Goal: Information Seeking & Learning: Get advice/opinions

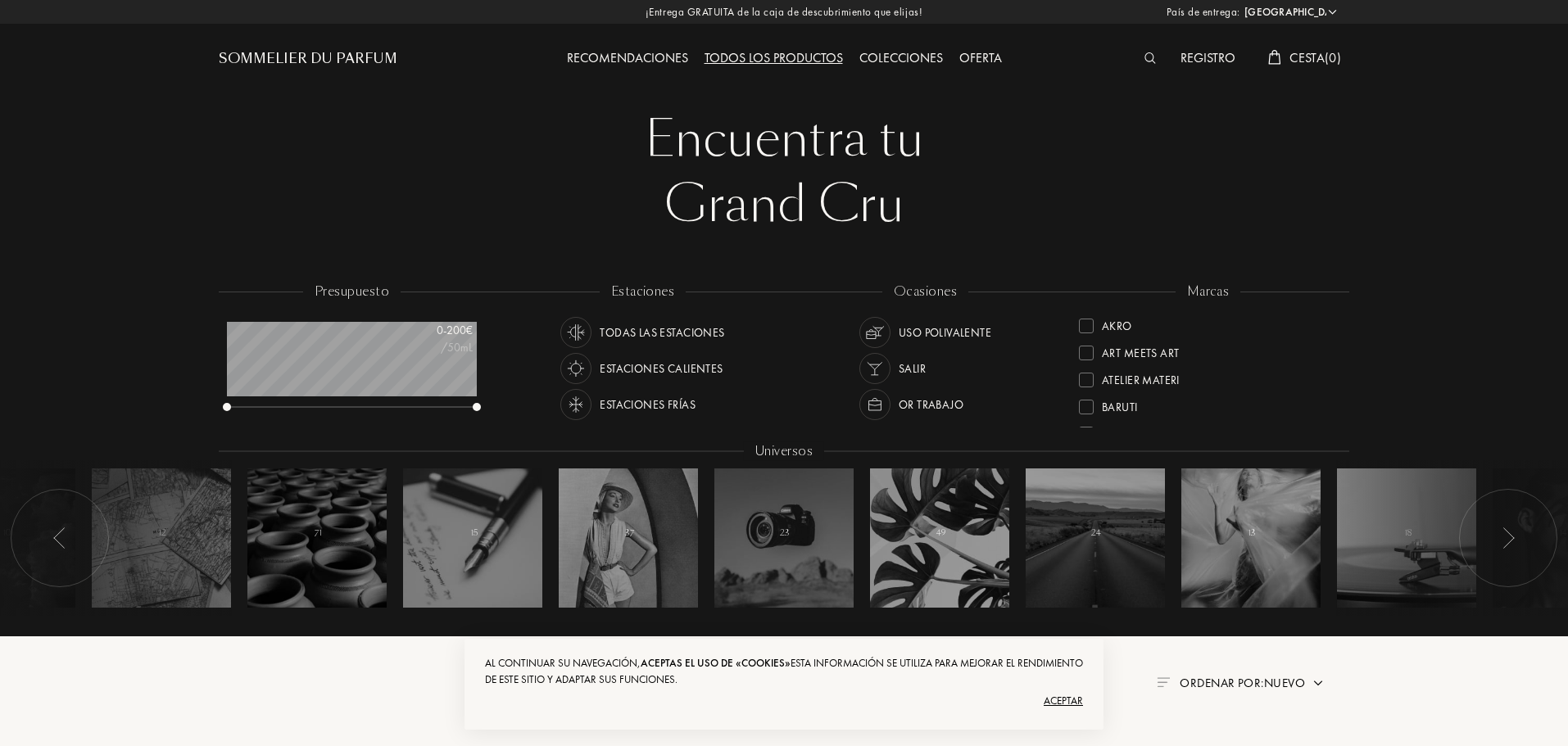
select select "ES"
click at [1148, 63] on img at bounding box center [1150, 58] width 12 height 12
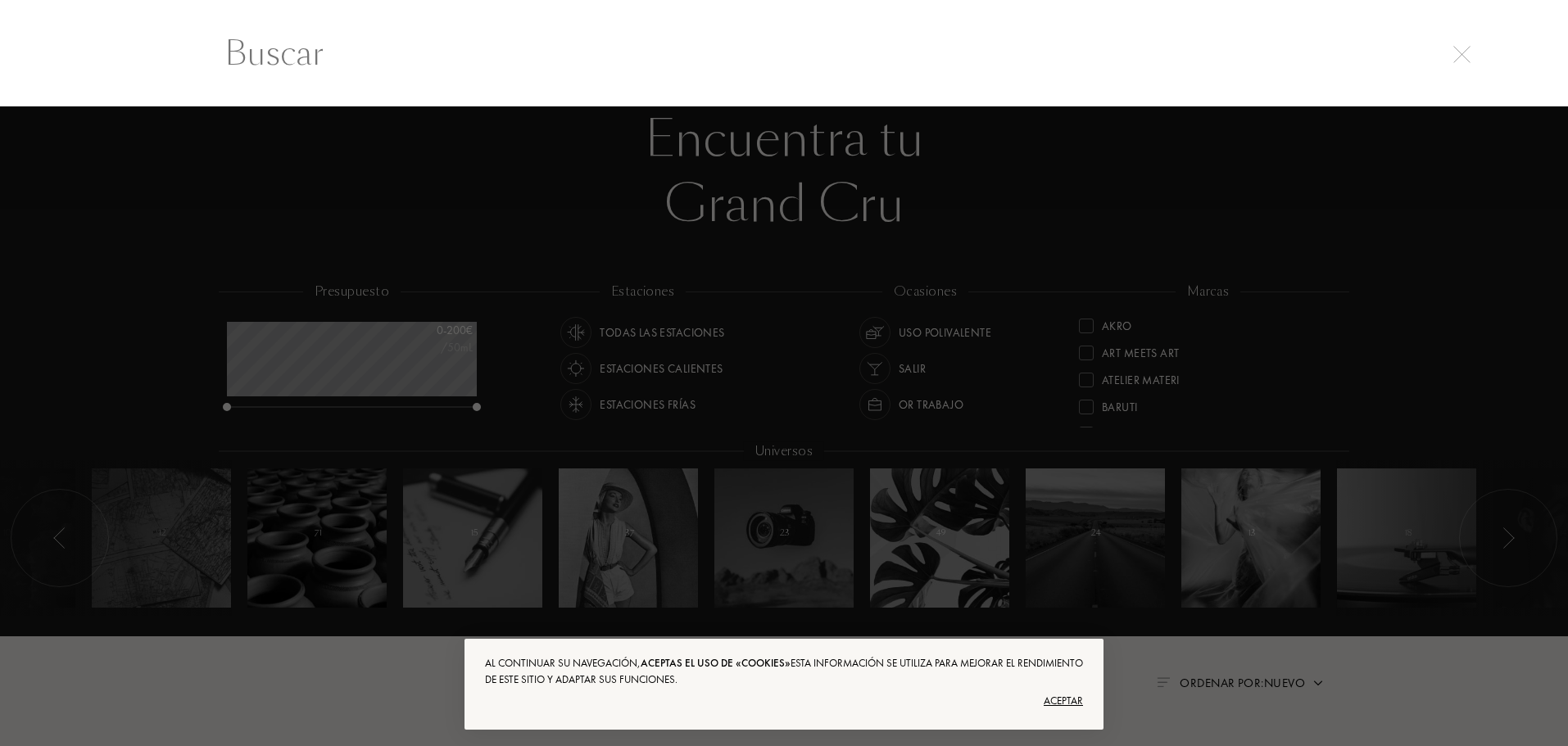
scroll to position [1, 0]
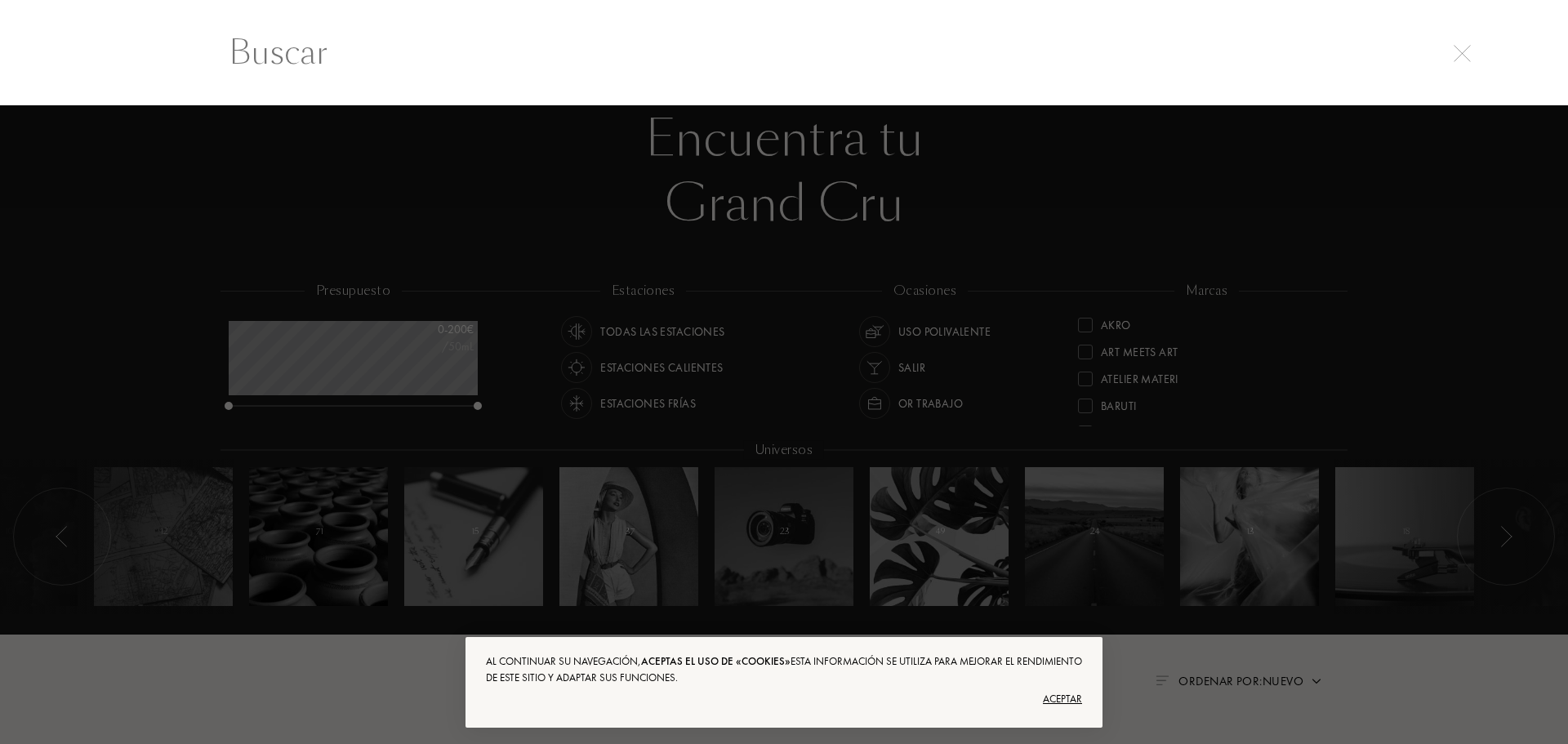
click at [465, 75] on input "text" at bounding box center [783, 52] width 1176 height 49
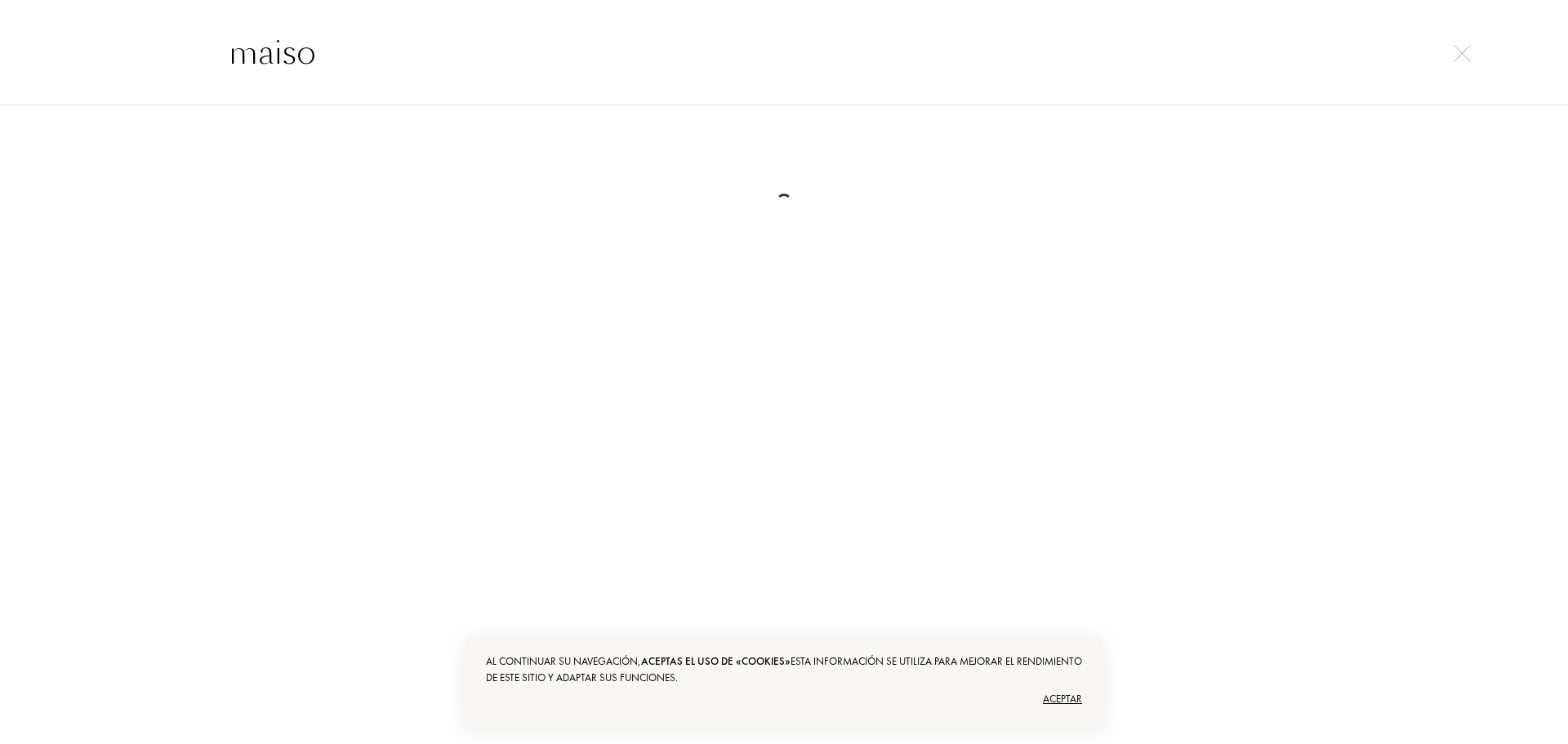
type input "maison"
drag, startPoint x: 471, startPoint y: 60, endPoint x: 96, endPoint y: 40, distance: 375.5
click at [96, 41] on div "maison" at bounding box center [784, 52] width 1568 height 106
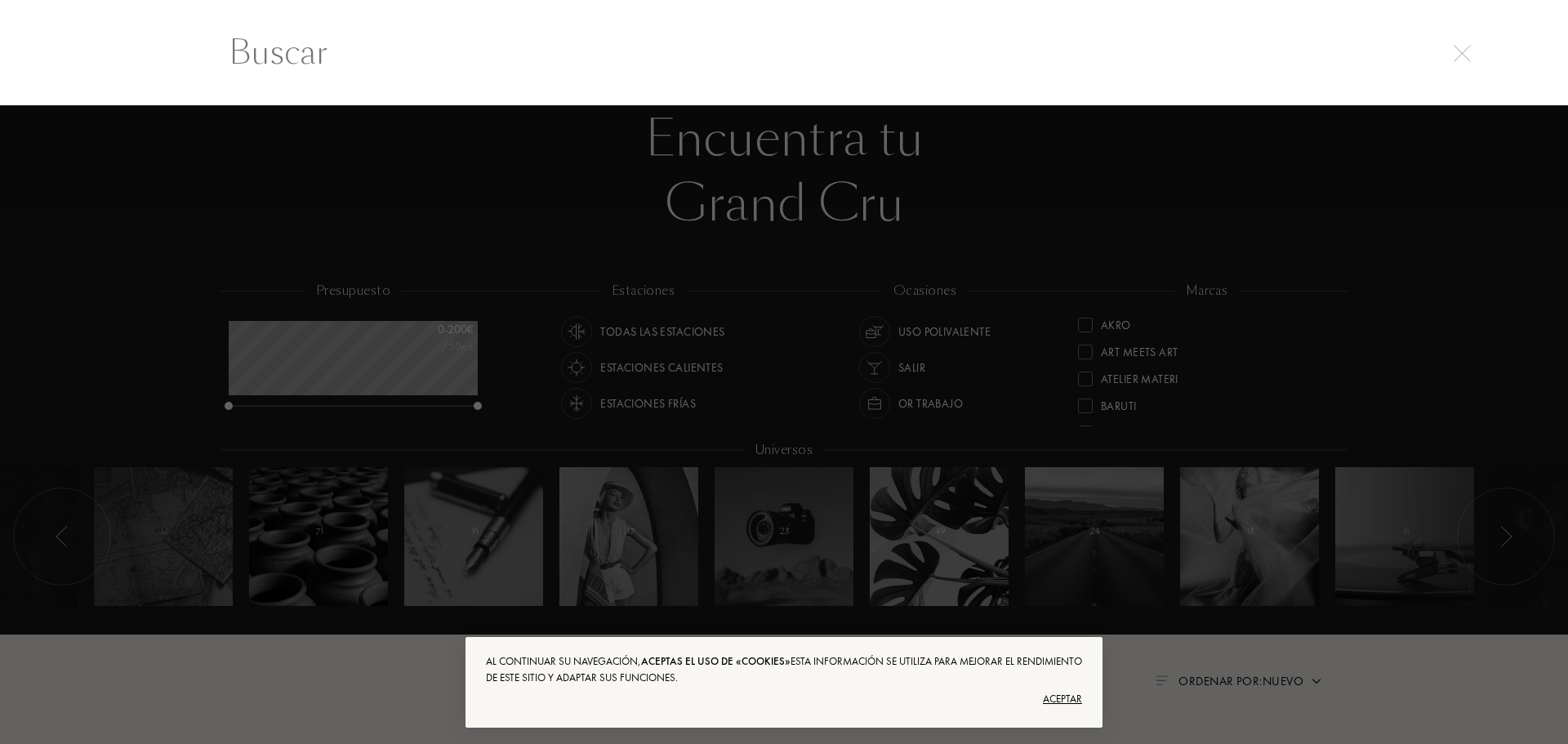
click at [1462, 52] on img at bounding box center [1461, 53] width 17 height 17
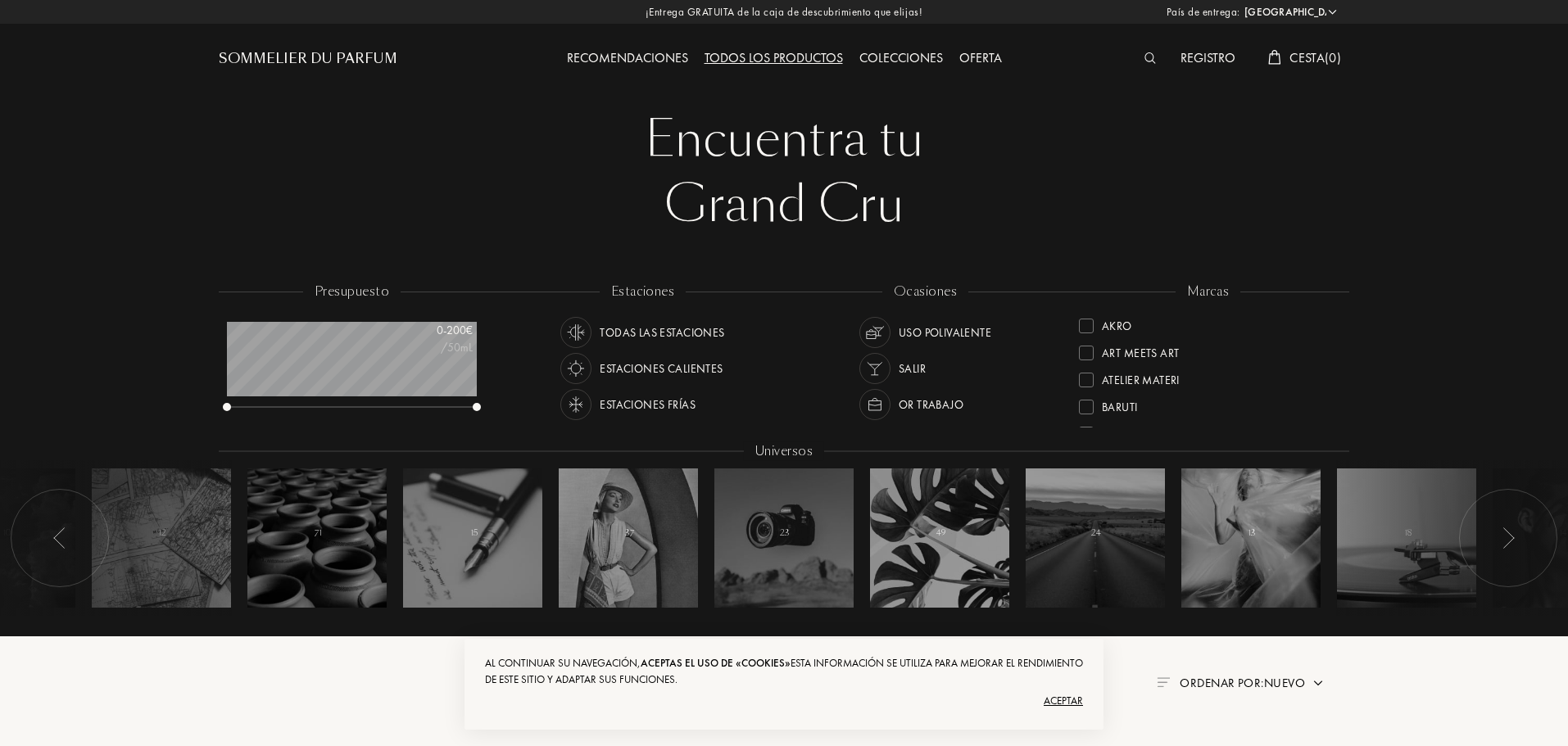
click at [792, 57] on div "Todos los productos" at bounding box center [773, 59] width 155 height 22
select select "ES"
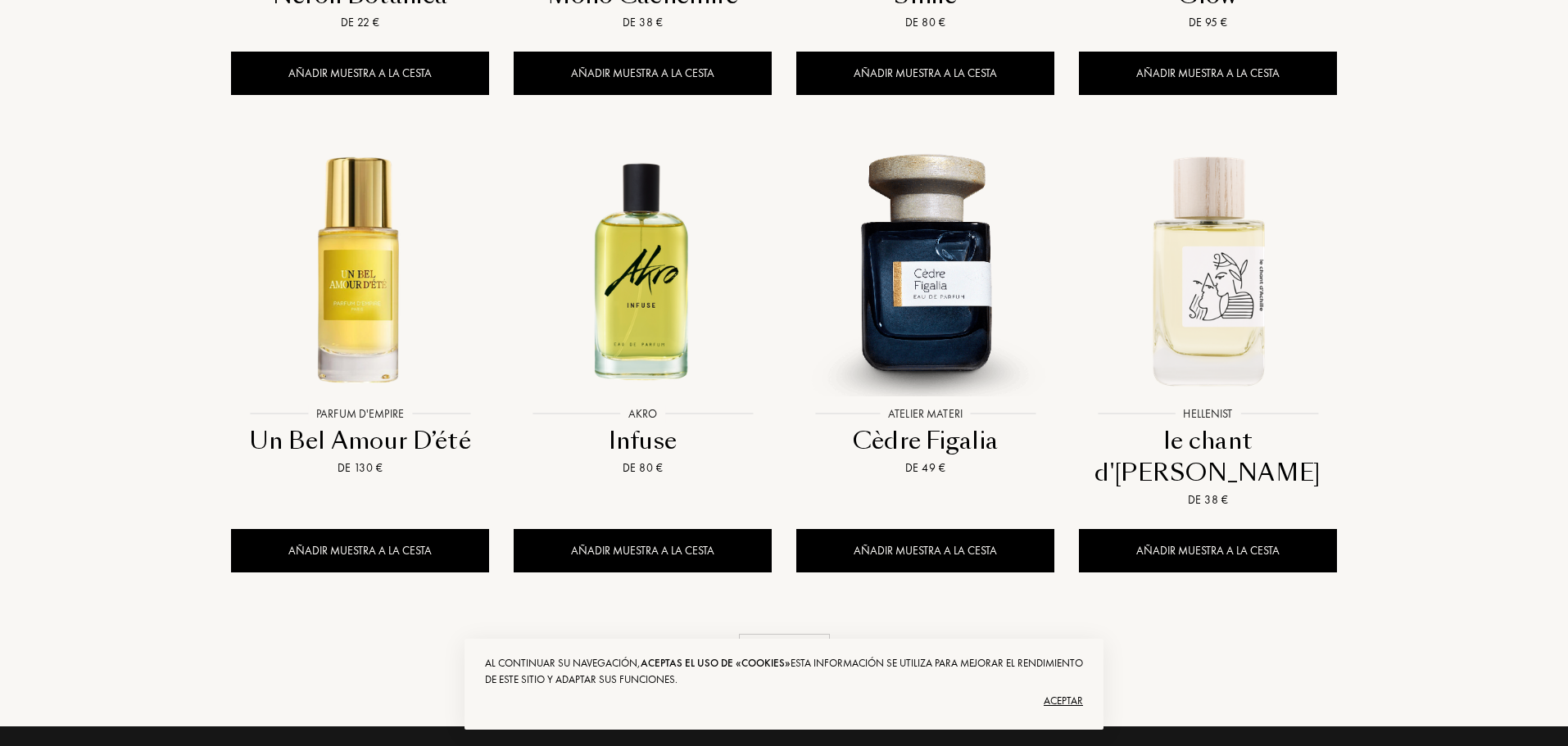
scroll to position [1556, 0]
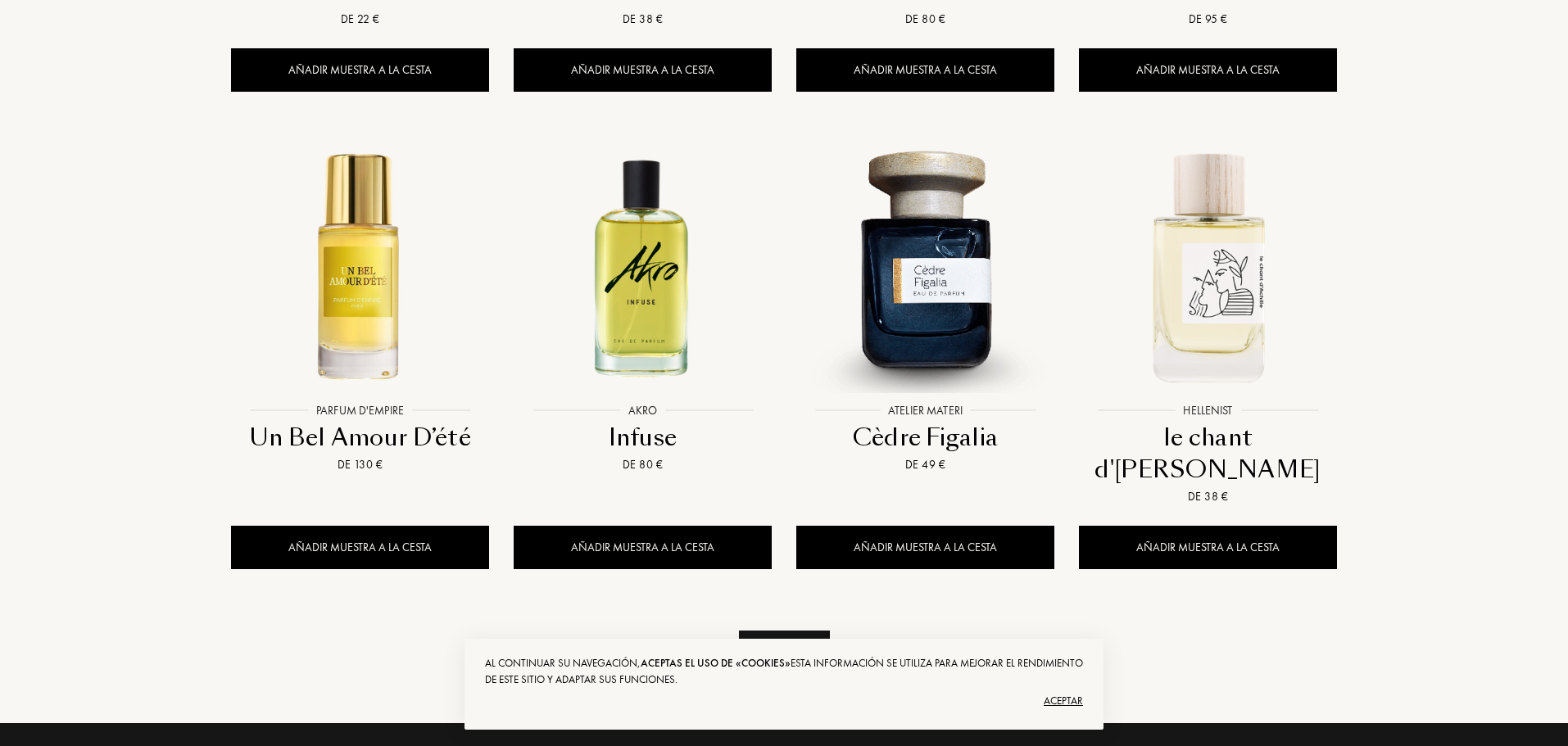
click at [780, 631] on div "Ver más" at bounding box center [784, 656] width 91 height 51
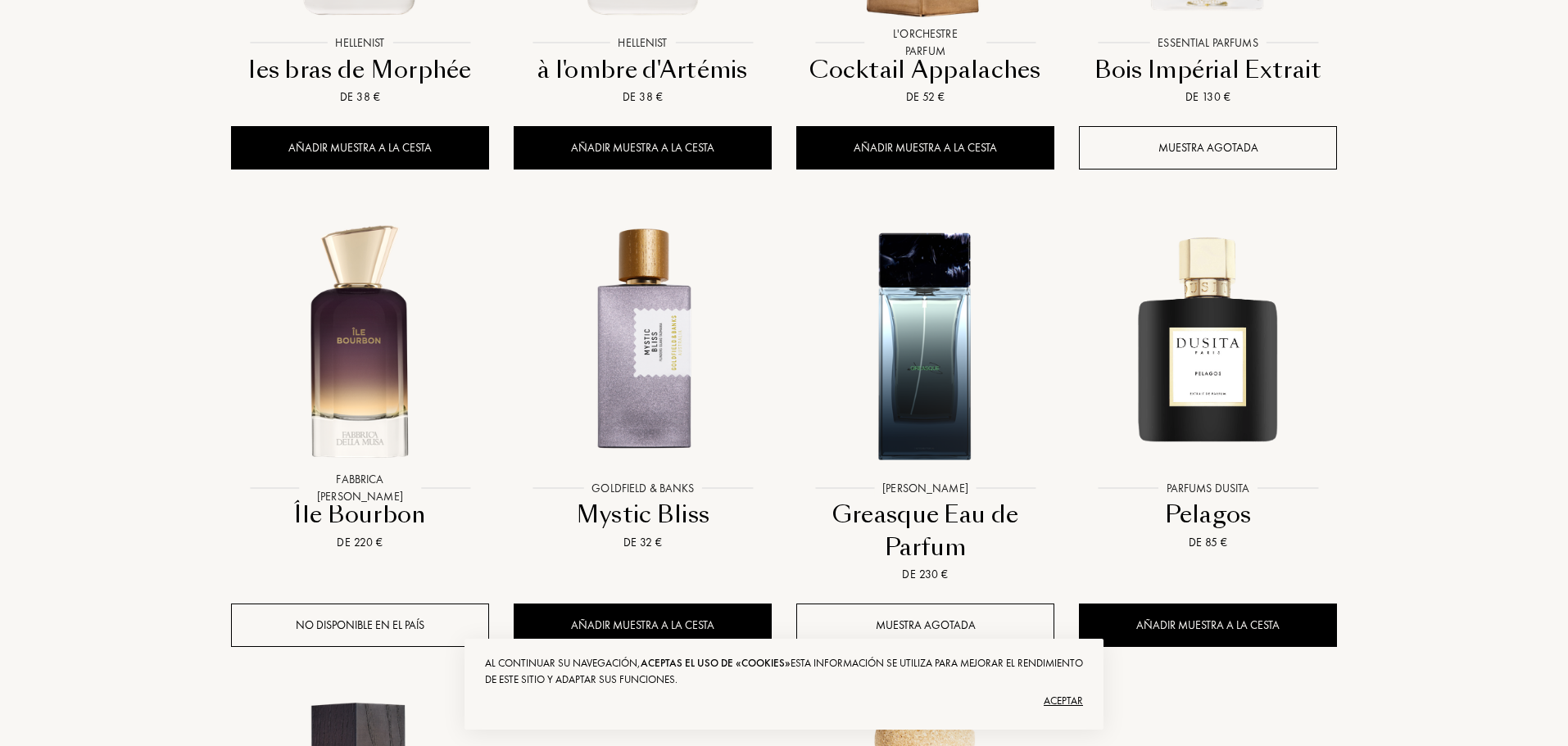
scroll to position [2457, 0]
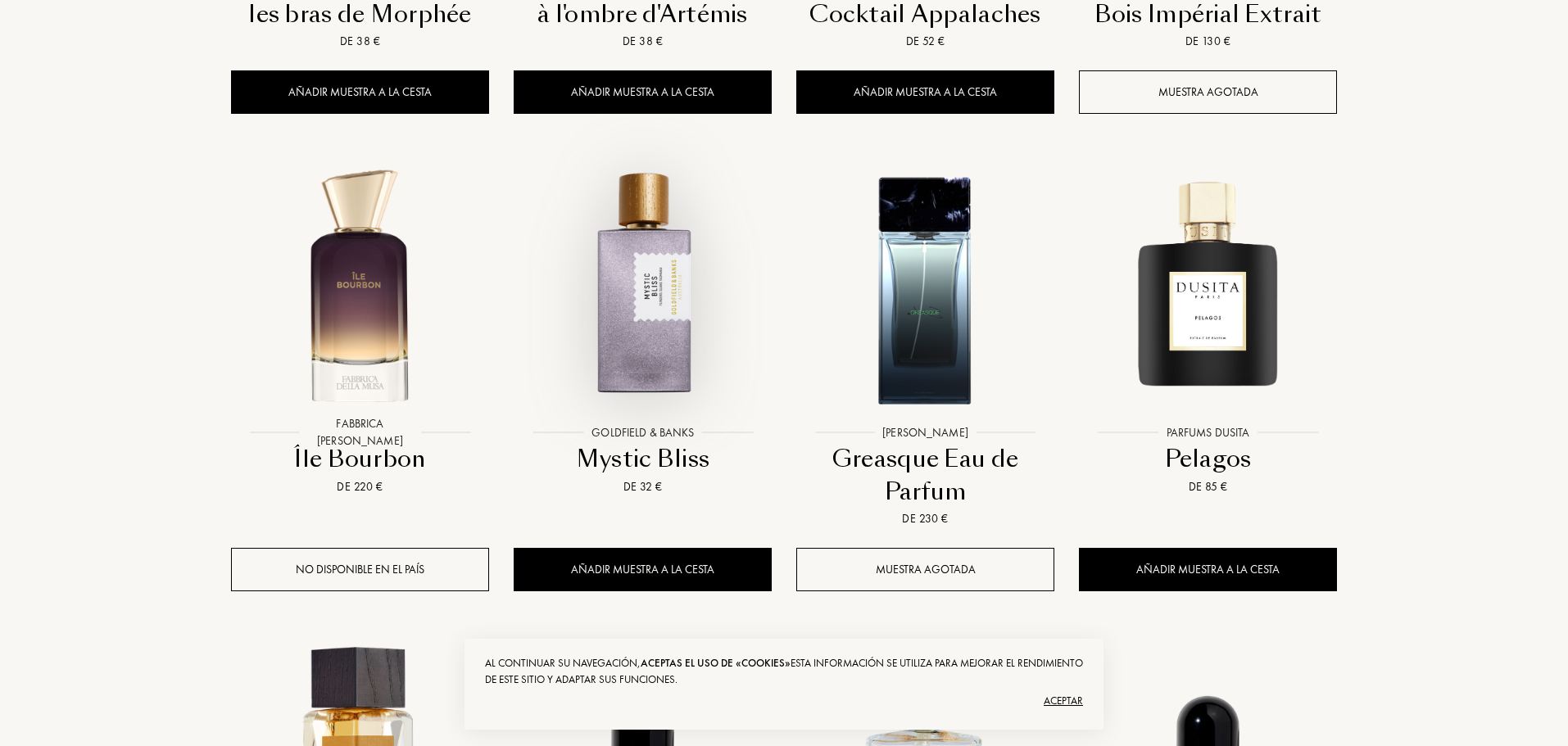
click at [636, 361] on div at bounding box center [643, 302] width 283 height 318
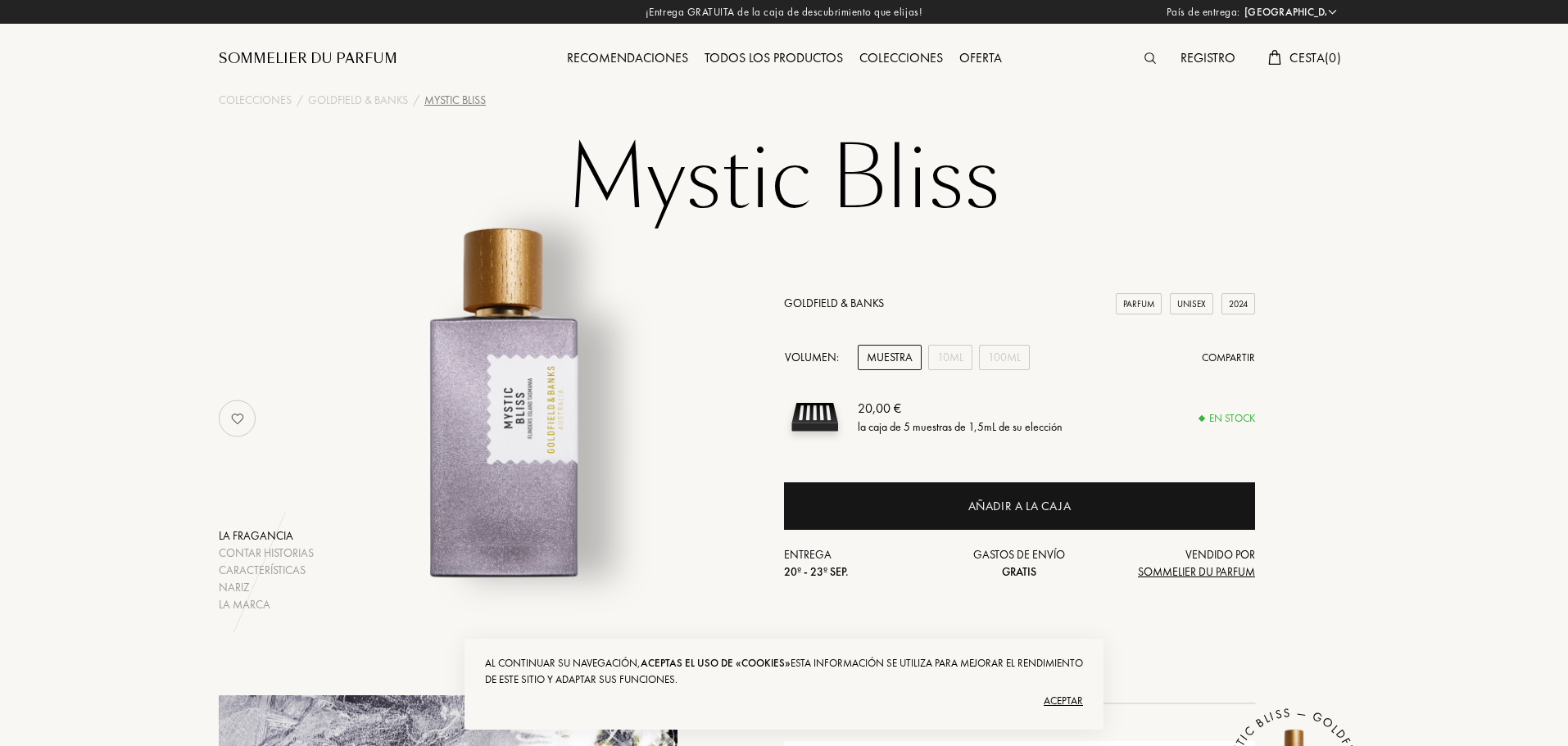
select select "ES"
click at [1008, 358] on div "100mL" at bounding box center [1004, 358] width 51 height 26
click at [986, 56] on div "Oferta" at bounding box center [981, 59] width 59 height 22
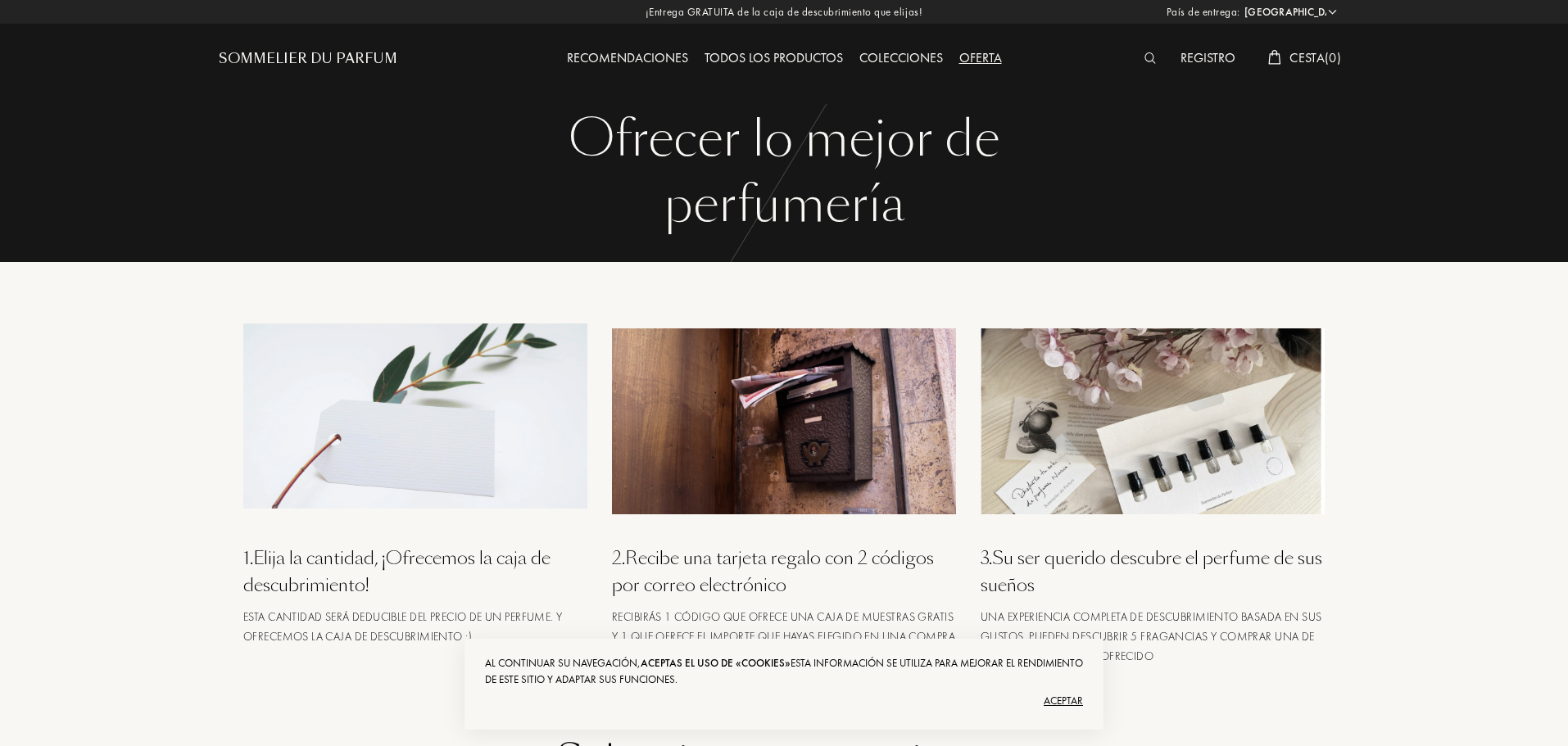
select select "ES"
click at [622, 58] on div "Recomendaciones" at bounding box center [628, 59] width 138 height 22
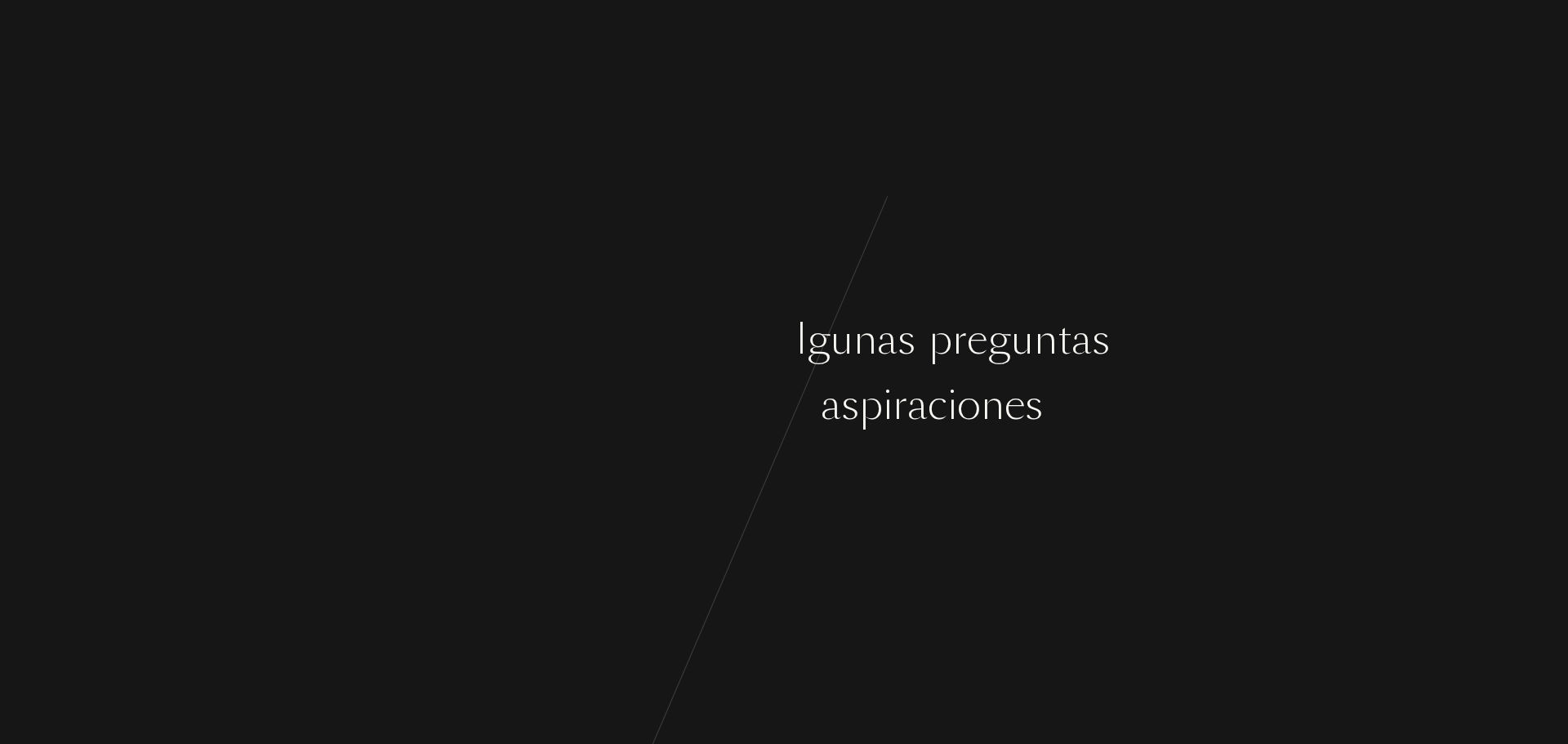
click at [751, 385] on div "o" at bounding box center [745, 405] width 24 height 61
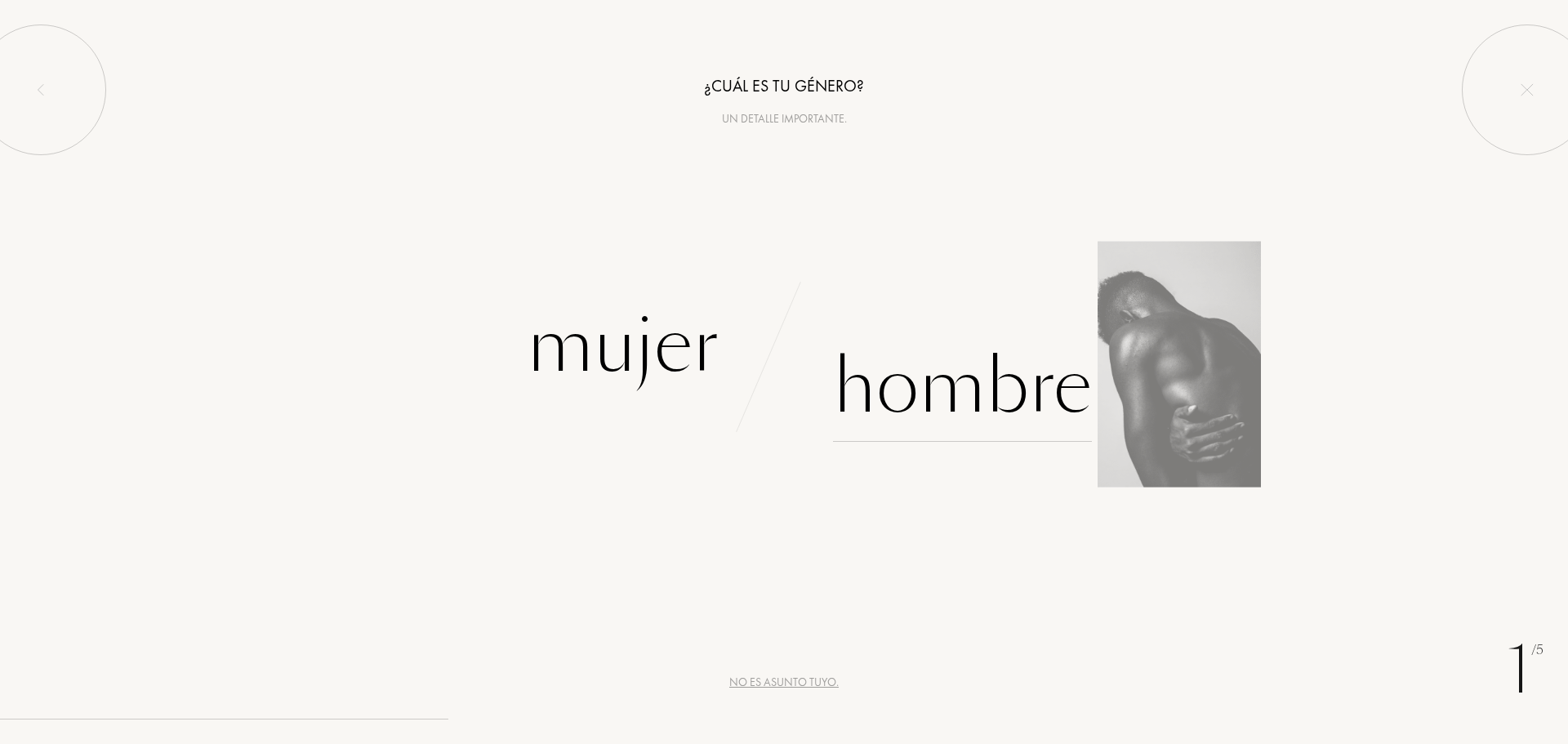
click at [966, 398] on div "Hombre" at bounding box center [962, 386] width 258 height 110
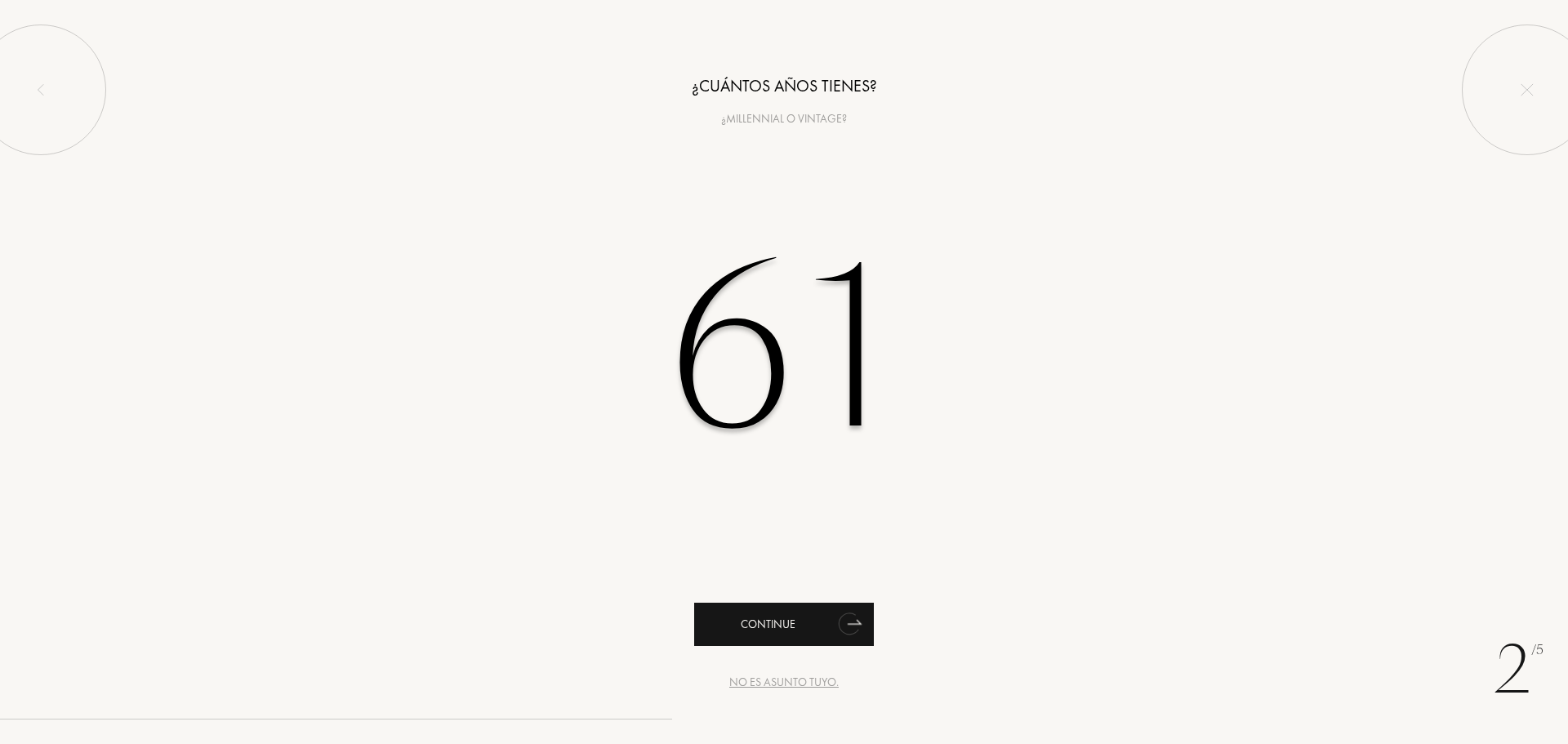
type input "61"
click at [796, 621] on div "Continue" at bounding box center [783, 624] width 180 height 43
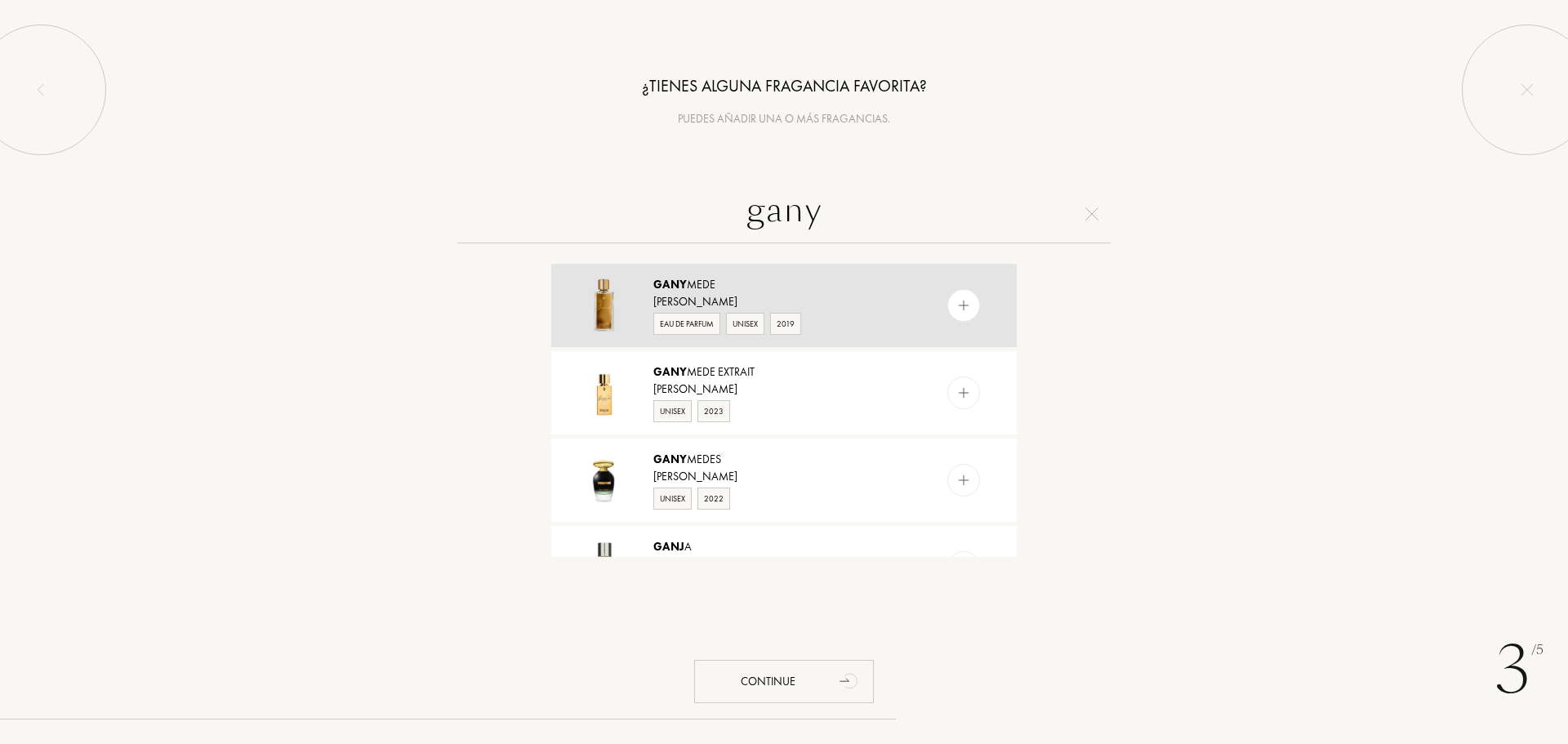
type input "gany"
click at [967, 309] on img at bounding box center [964, 306] width 16 height 16
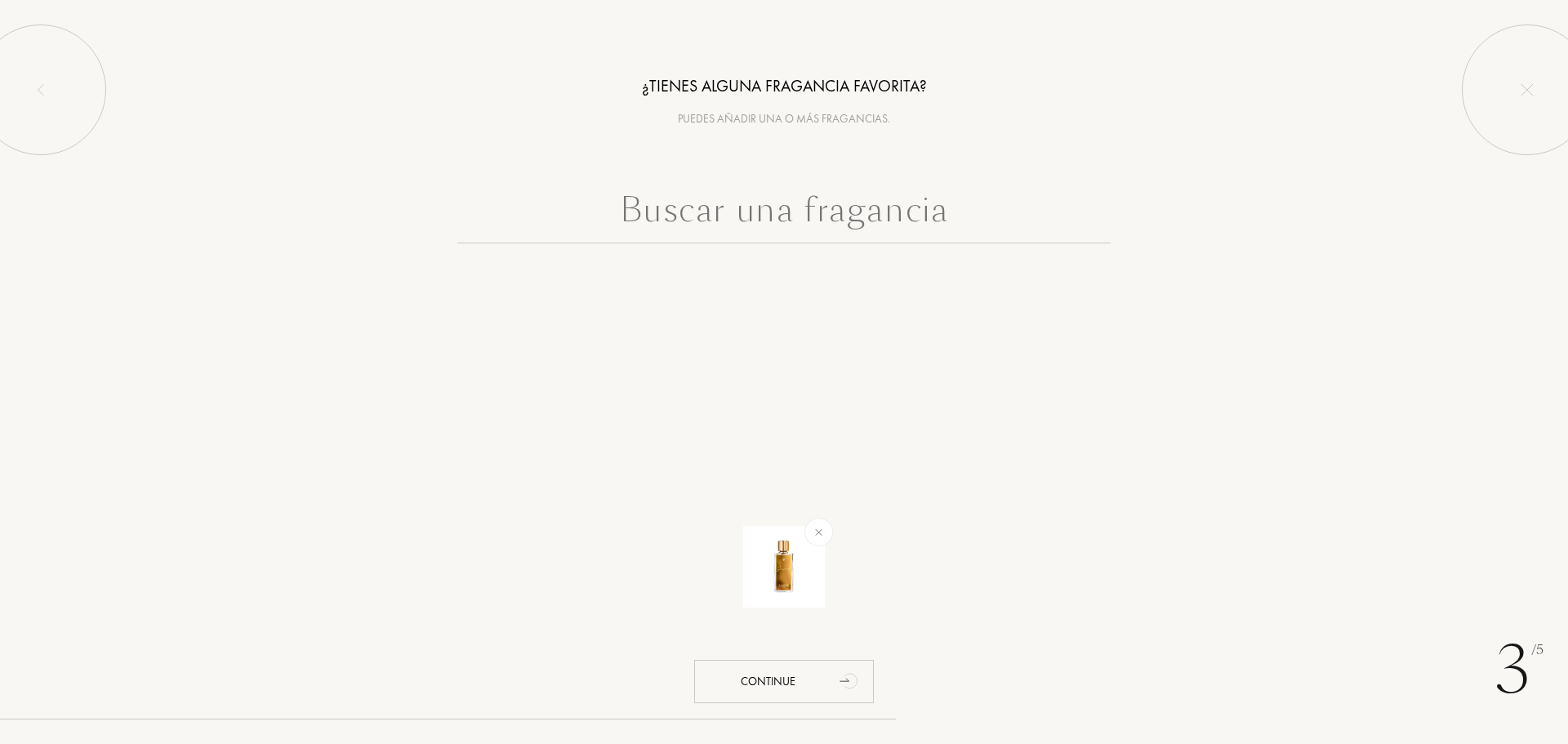
click at [785, 211] on input "text" at bounding box center [783, 214] width 653 height 59
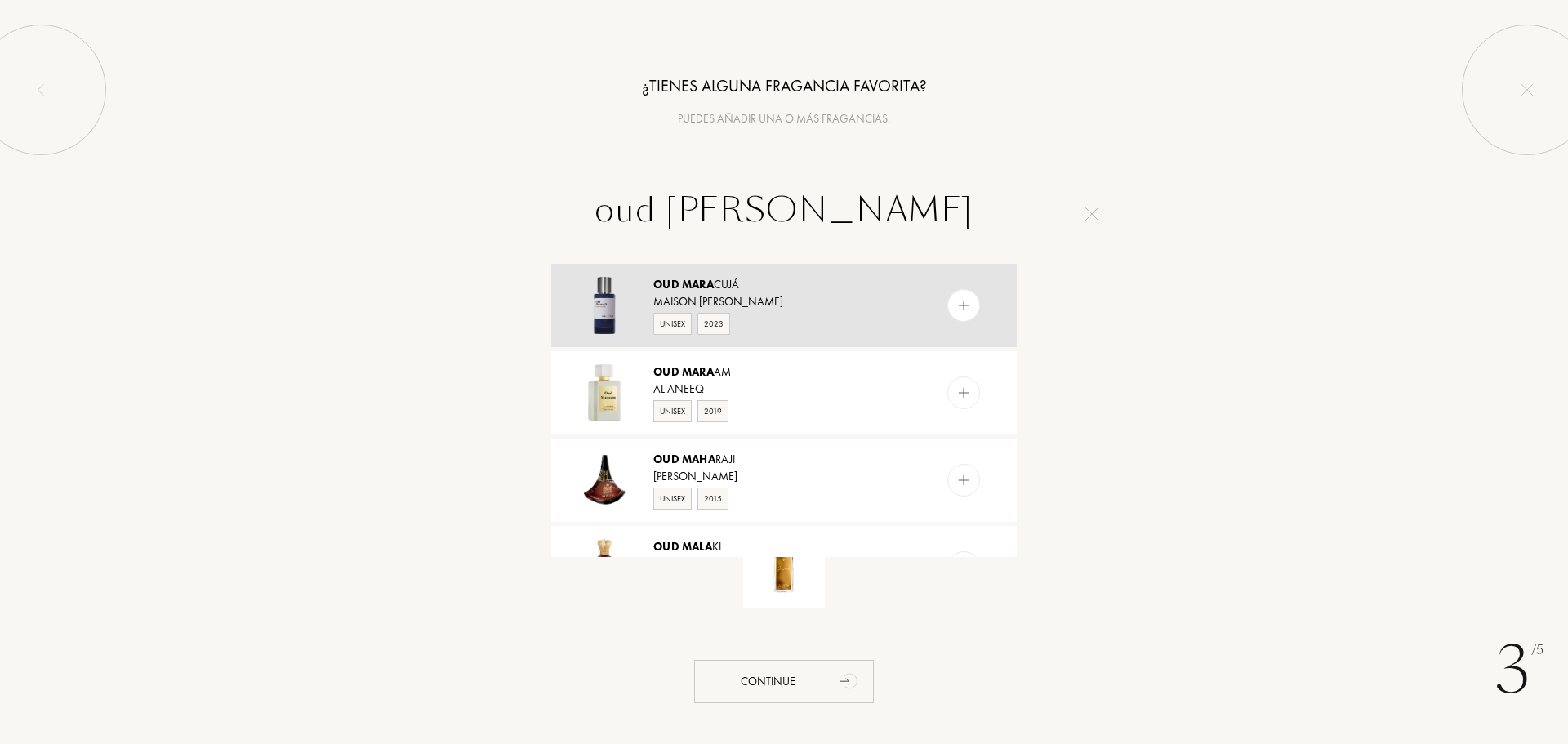
type input "oud mara"
click at [962, 302] on img at bounding box center [964, 306] width 16 height 16
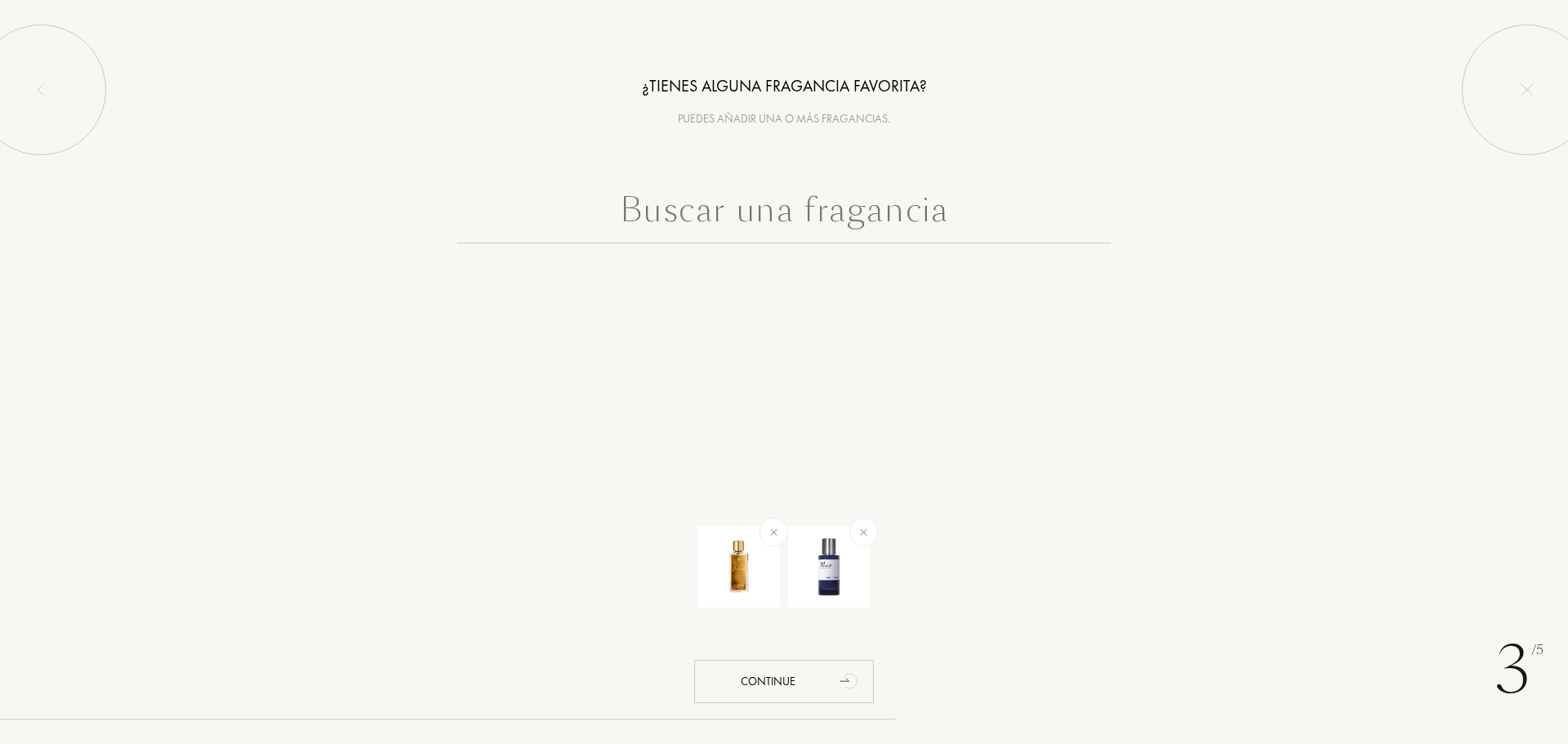
click at [835, 221] on input "text" at bounding box center [783, 214] width 653 height 59
type input "n"
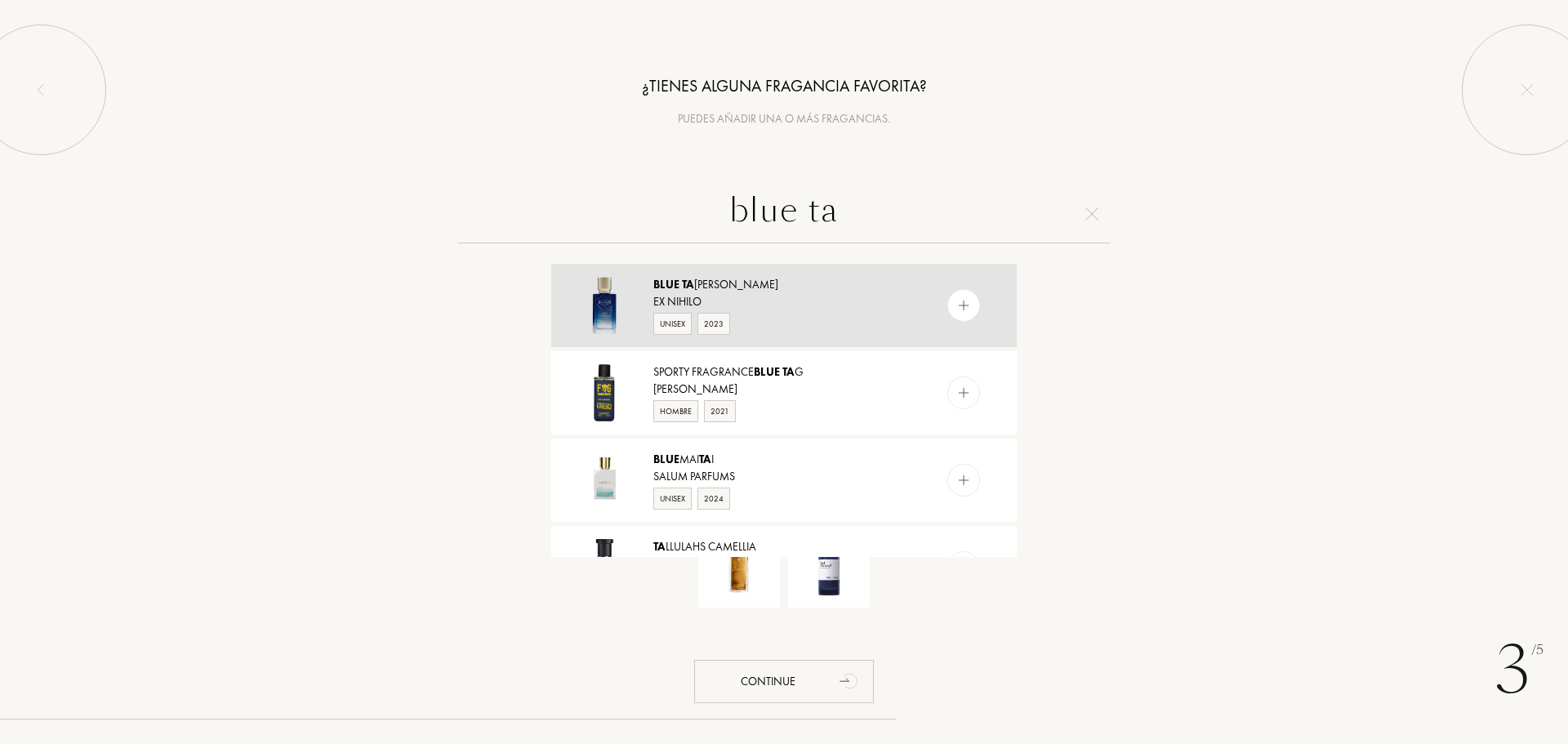
type input "blue ta"
click at [959, 304] on img at bounding box center [964, 306] width 16 height 16
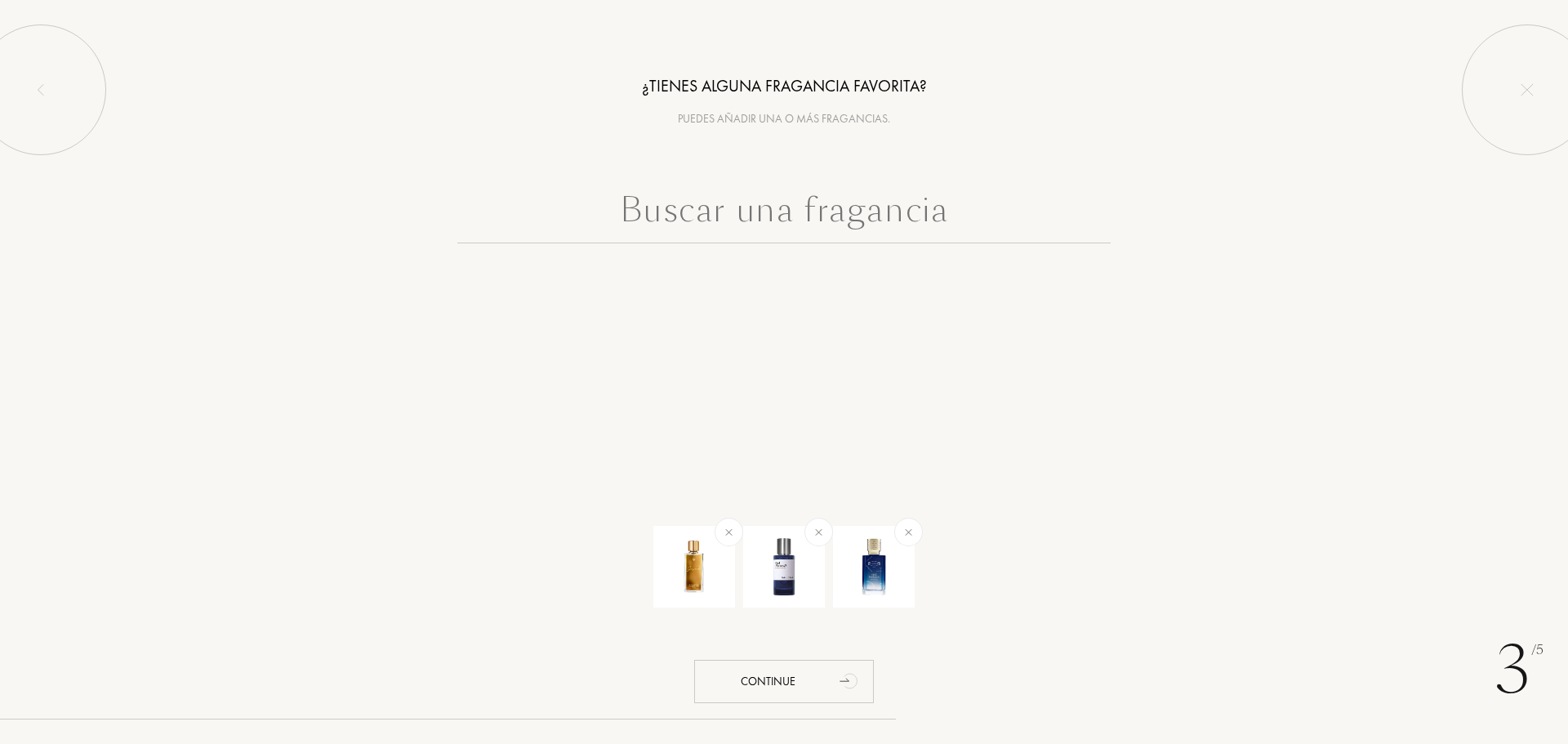
click at [748, 222] on input "text" at bounding box center [783, 214] width 653 height 59
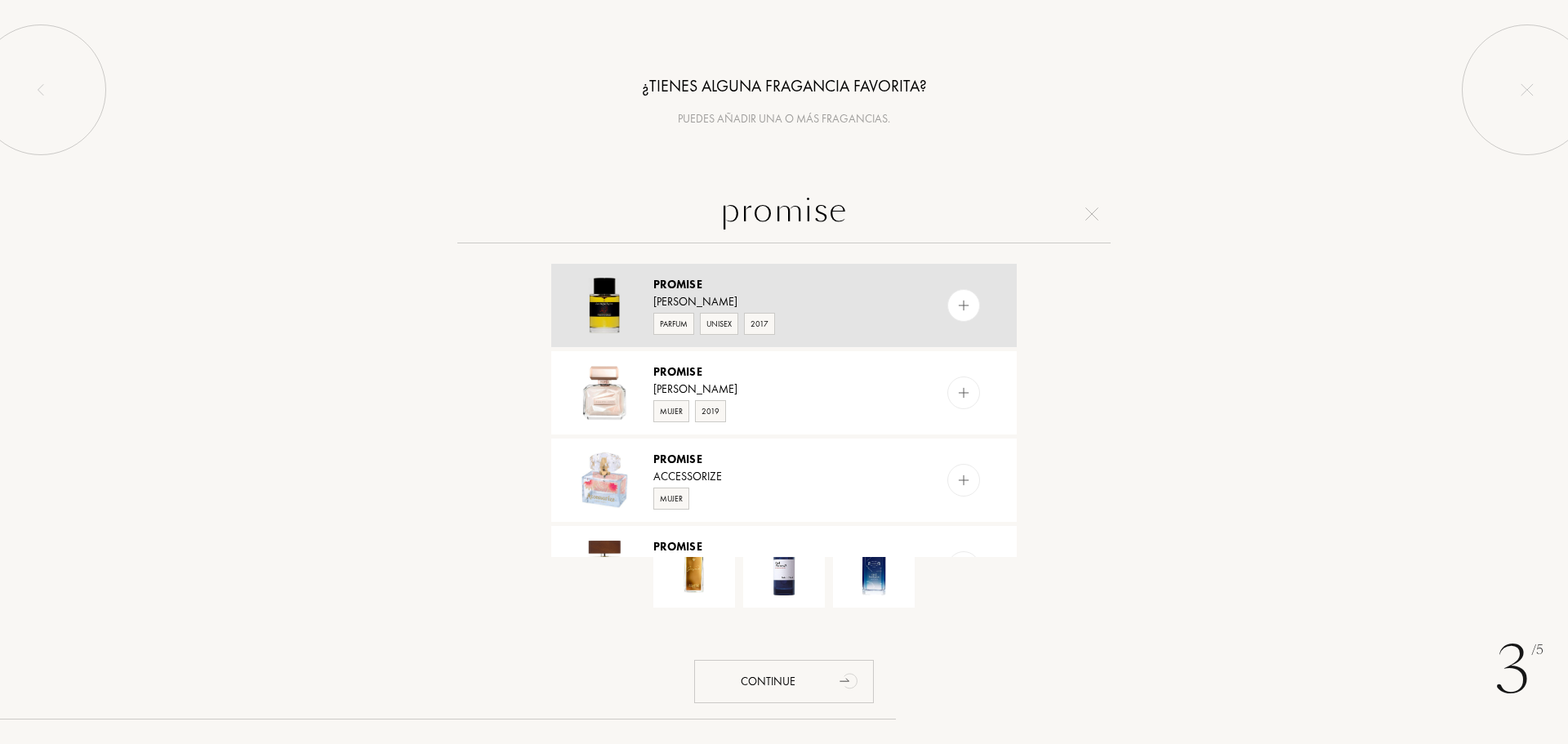
type input "promise"
click at [961, 305] on img at bounding box center [964, 306] width 16 height 16
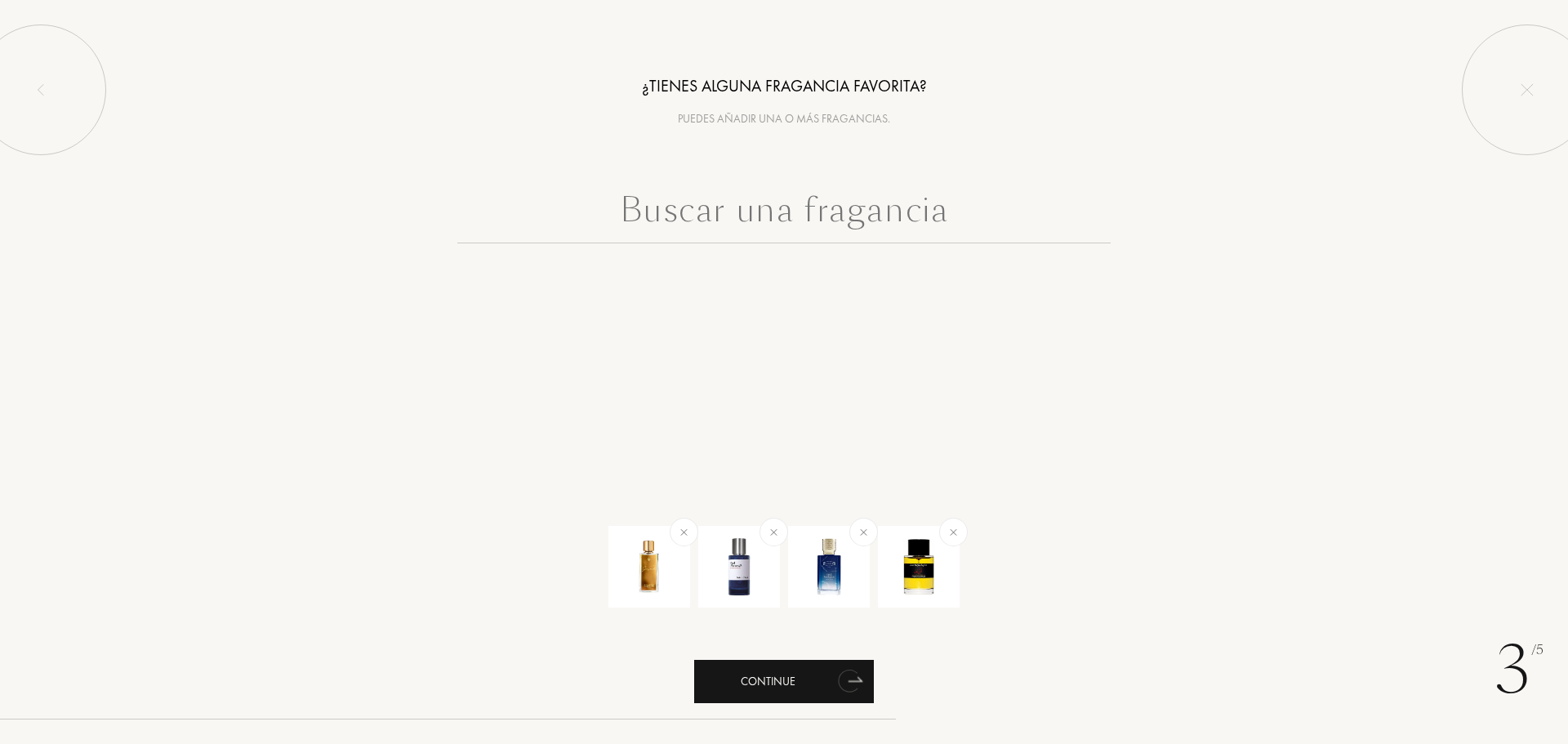
click at [766, 685] on div "Continue" at bounding box center [783, 681] width 180 height 43
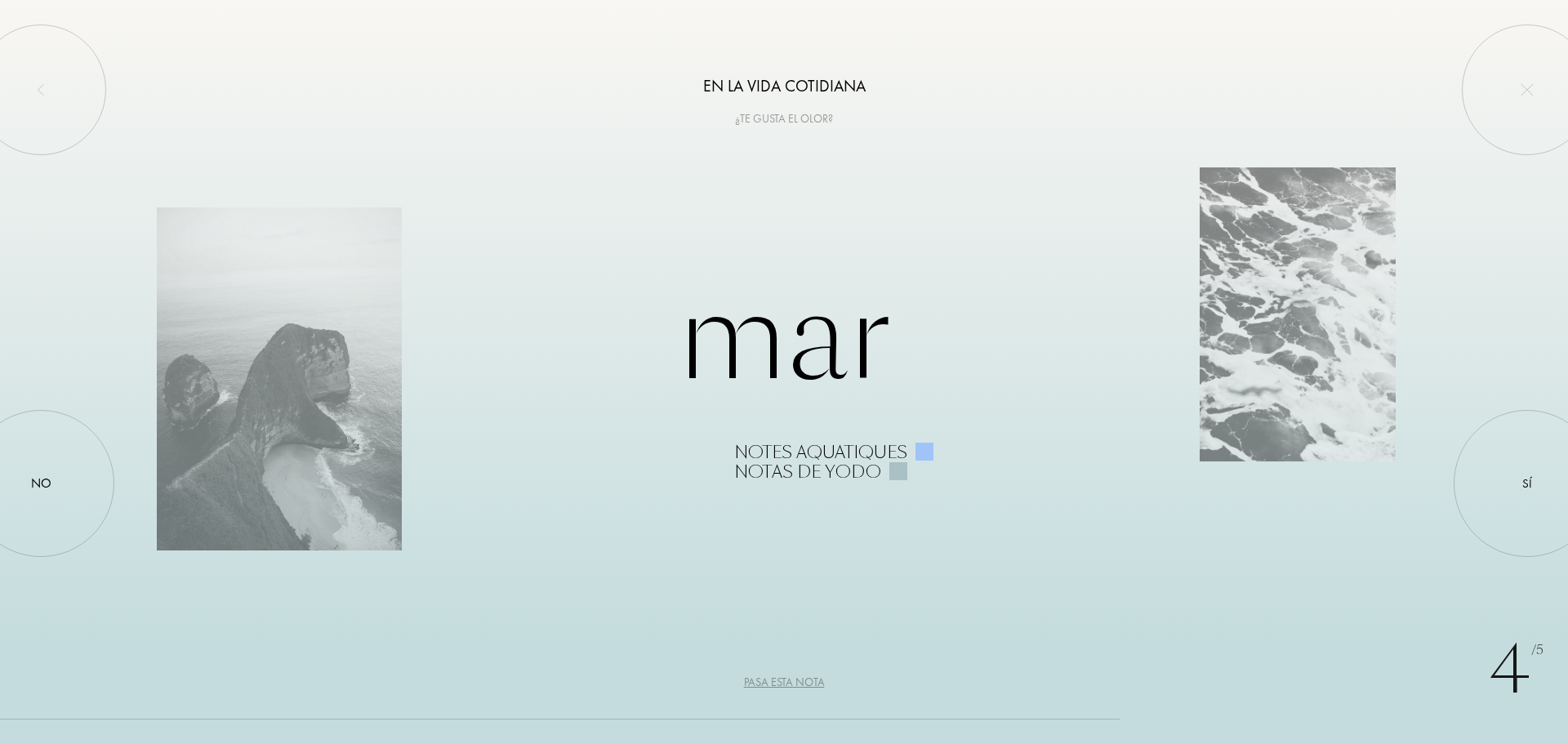
click at [796, 683] on div "Pasa esta nota" at bounding box center [784, 682] width 81 height 17
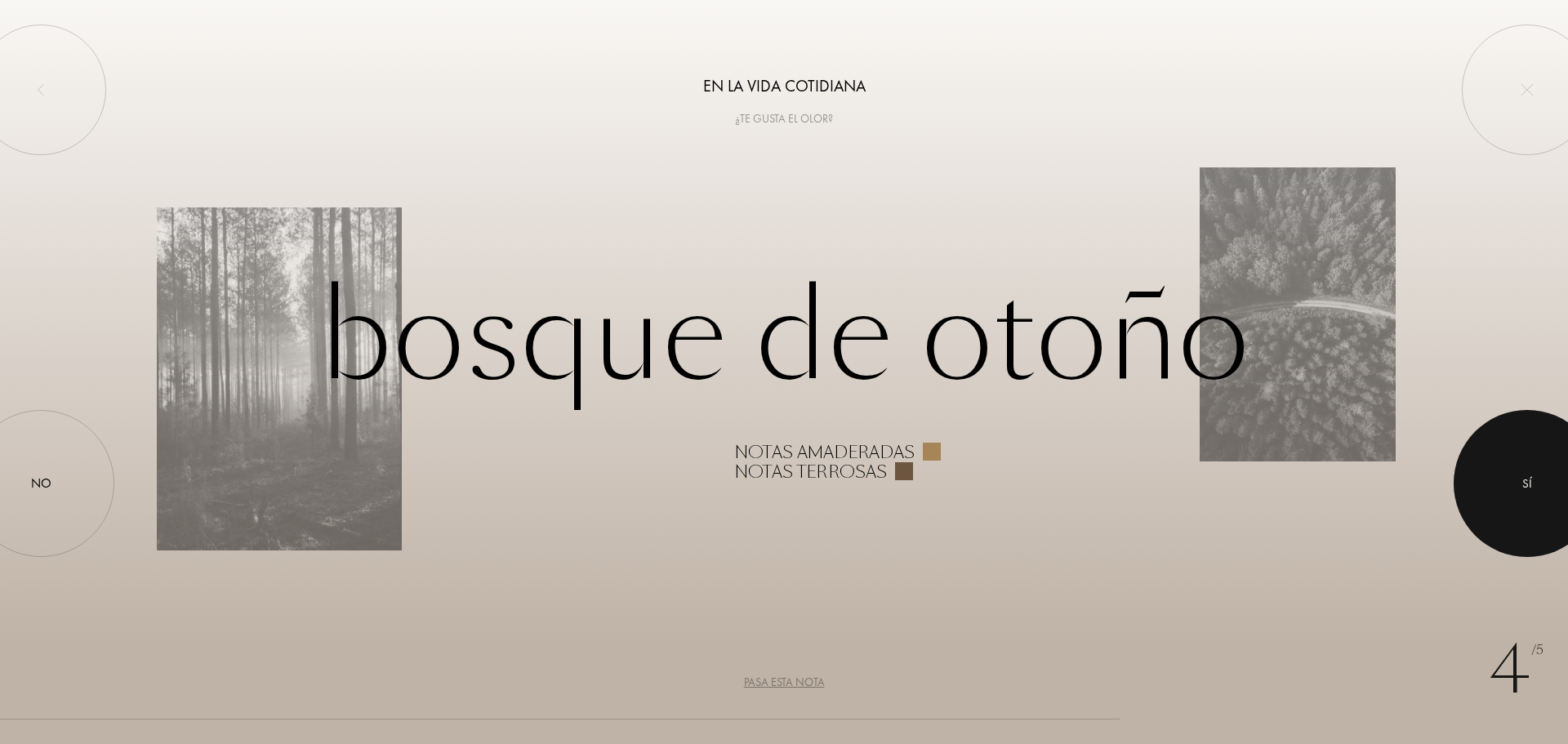
click at [1536, 484] on div at bounding box center [1527, 484] width 147 height 147
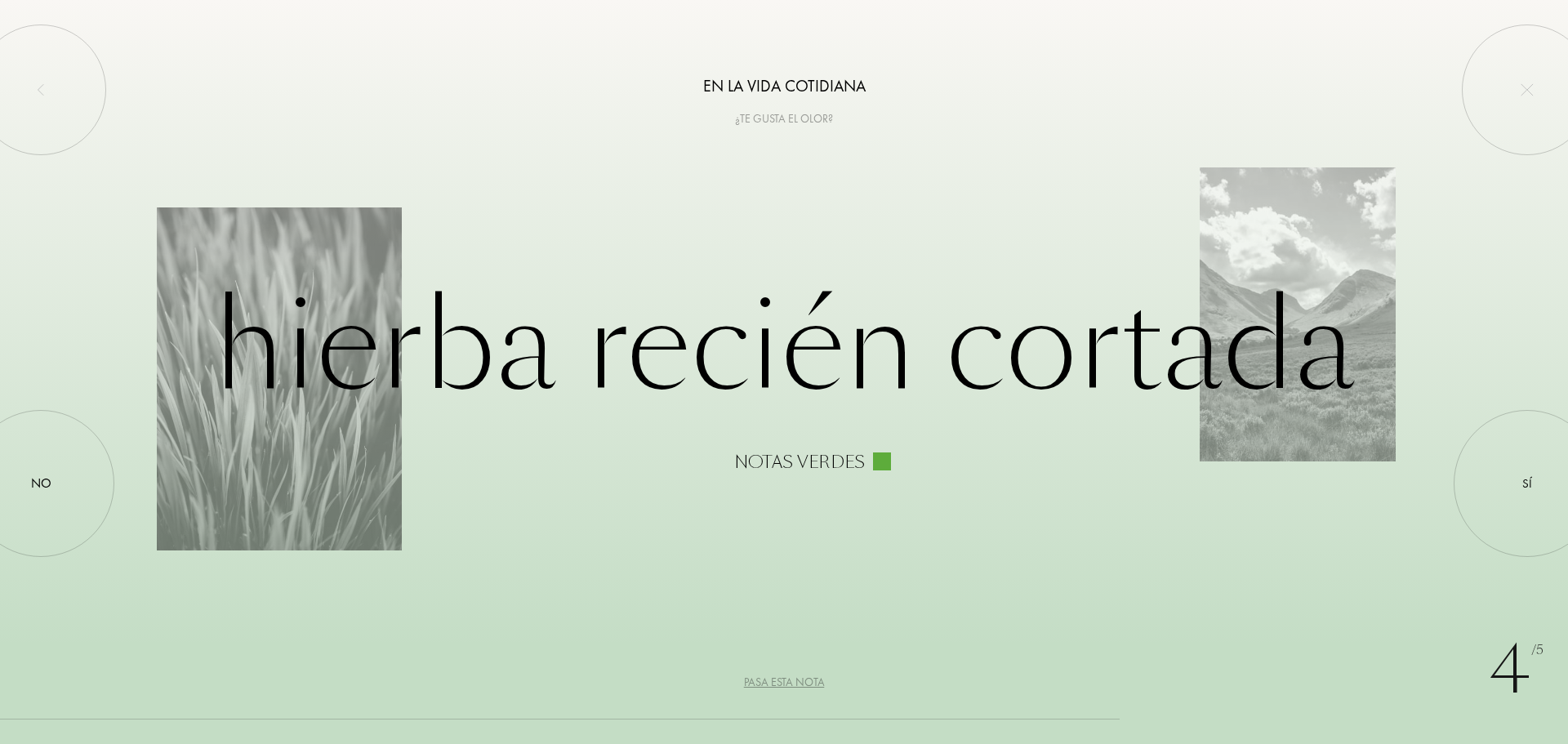
click at [769, 684] on div "Pasa esta nota" at bounding box center [784, 682] width 81 height 17
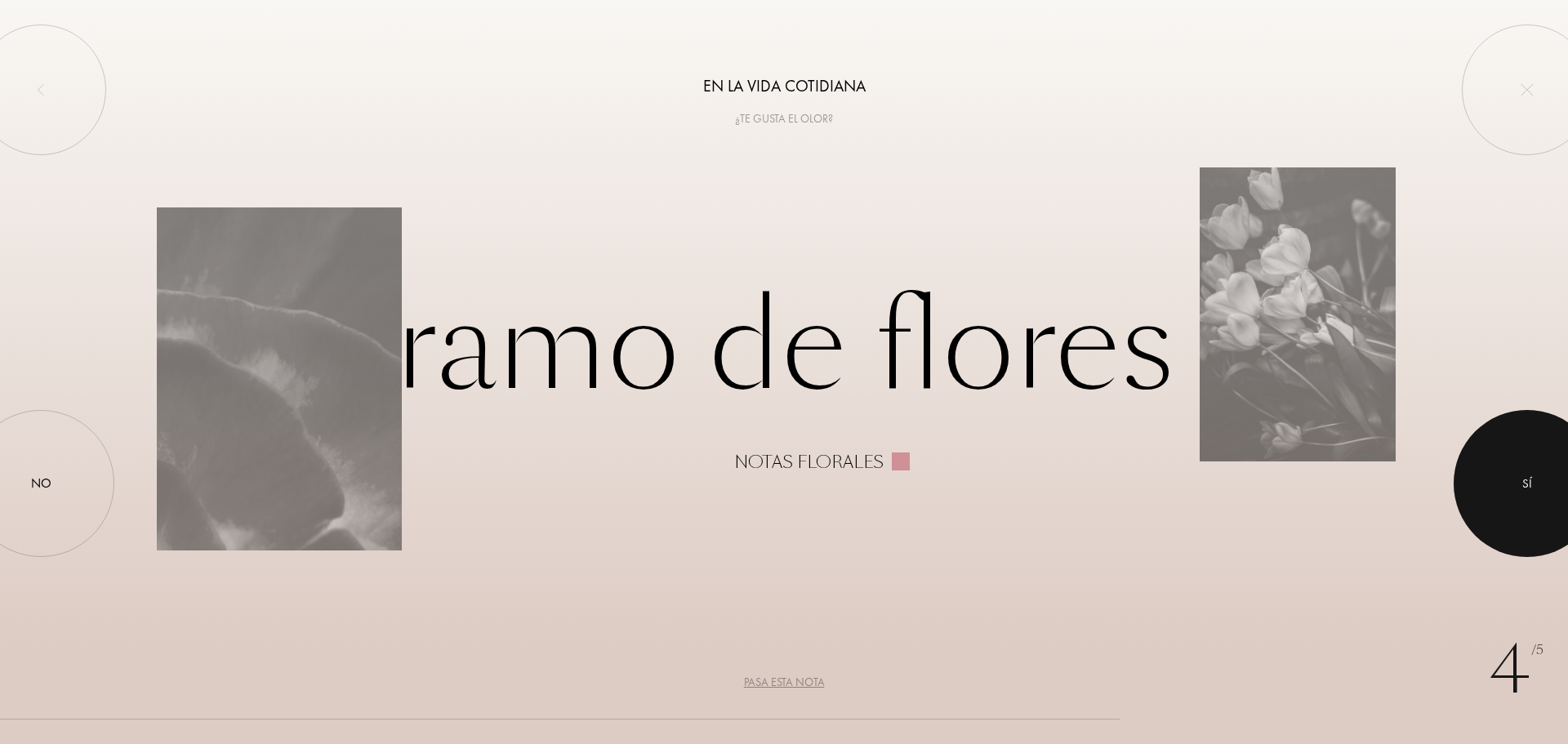
click at [1533, 484] on div at bounding box center [1527, 484] width 147 height 147
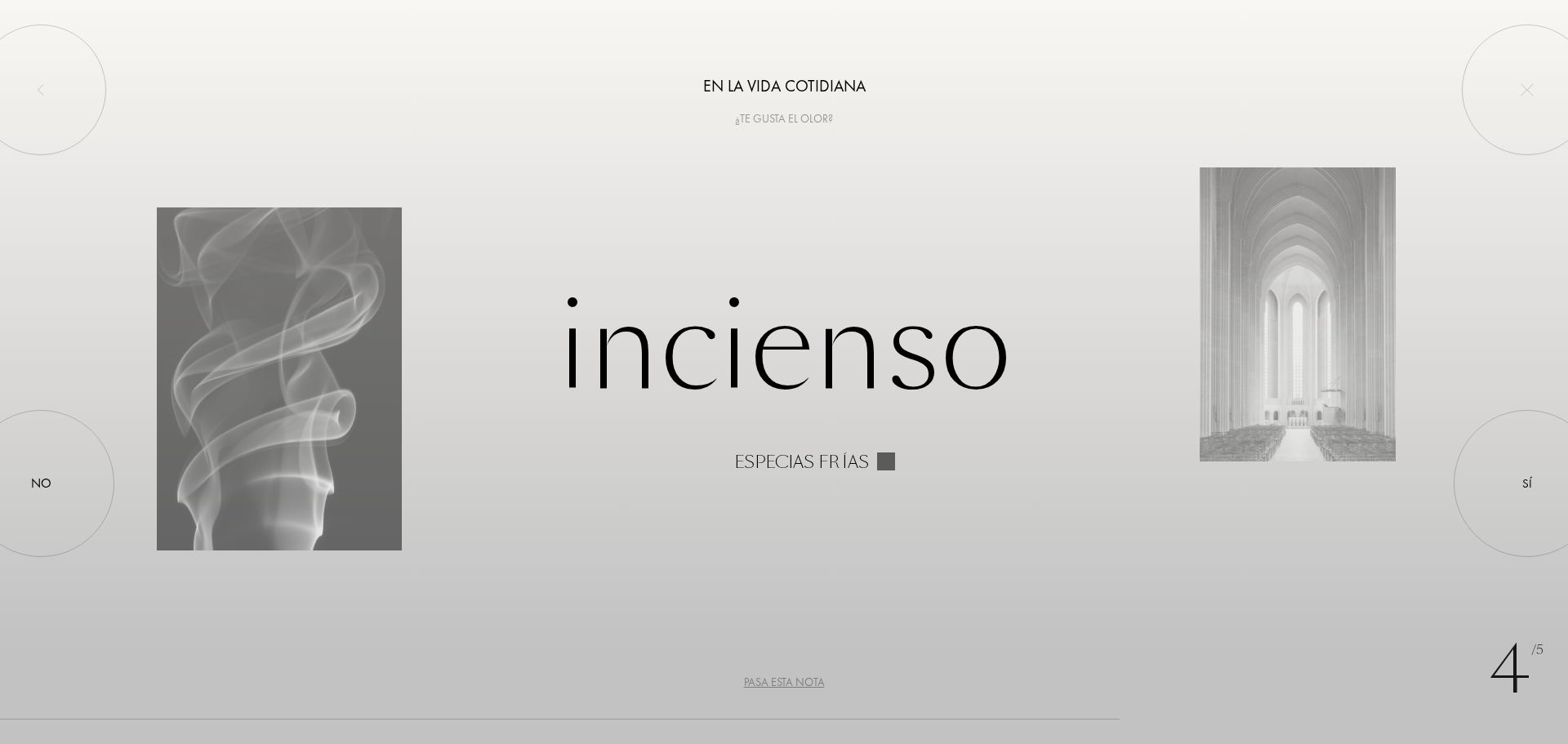
click at [796, 682] on div "Pasa esta nota" at bounding box center [784, 682] width 81 height 17
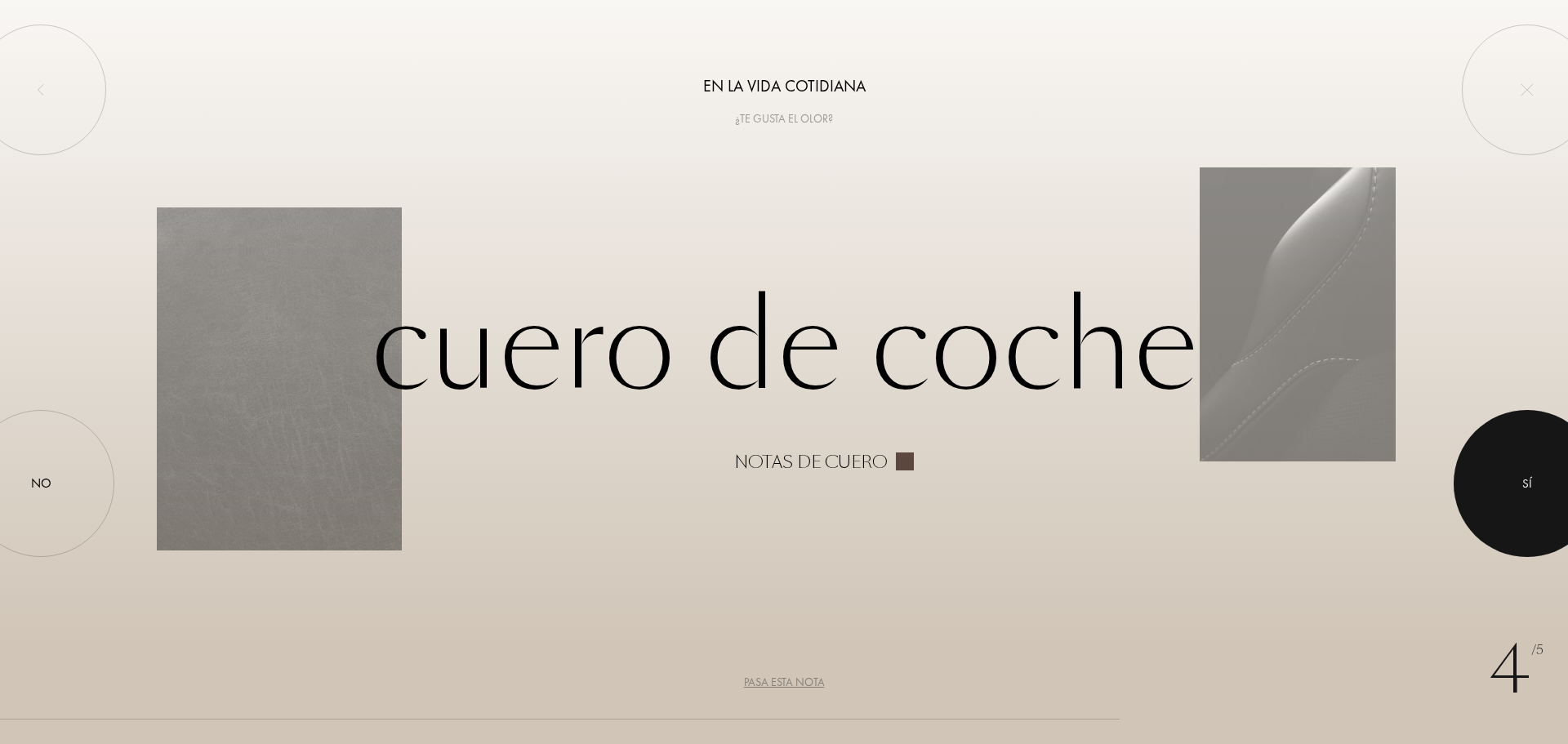
click at [1525, 477] on div "Sí" at bounding box center [1527, 484] width 10 height 19
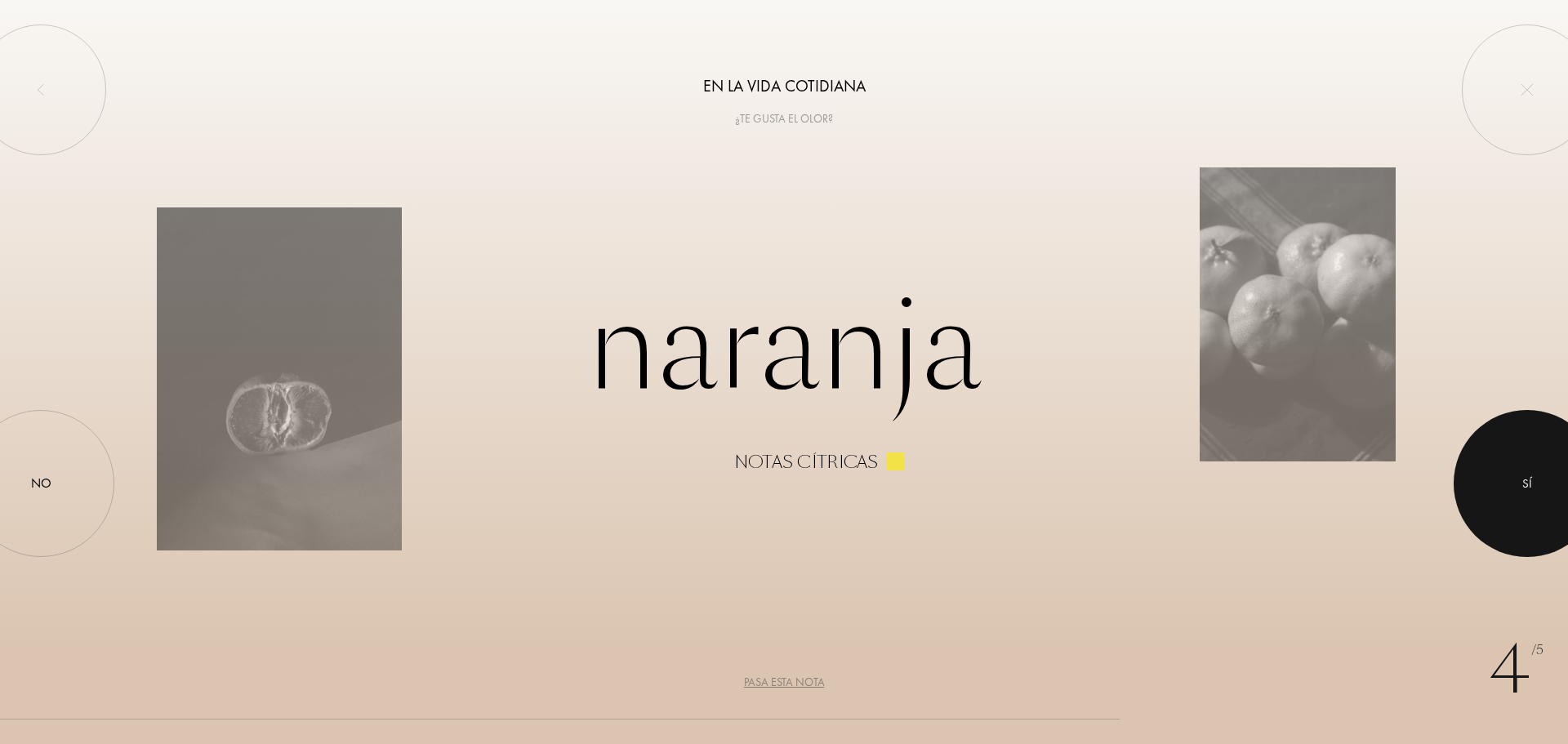
click at [1518, 479] on div at bounding box center [1527, 484] width 147 height 147
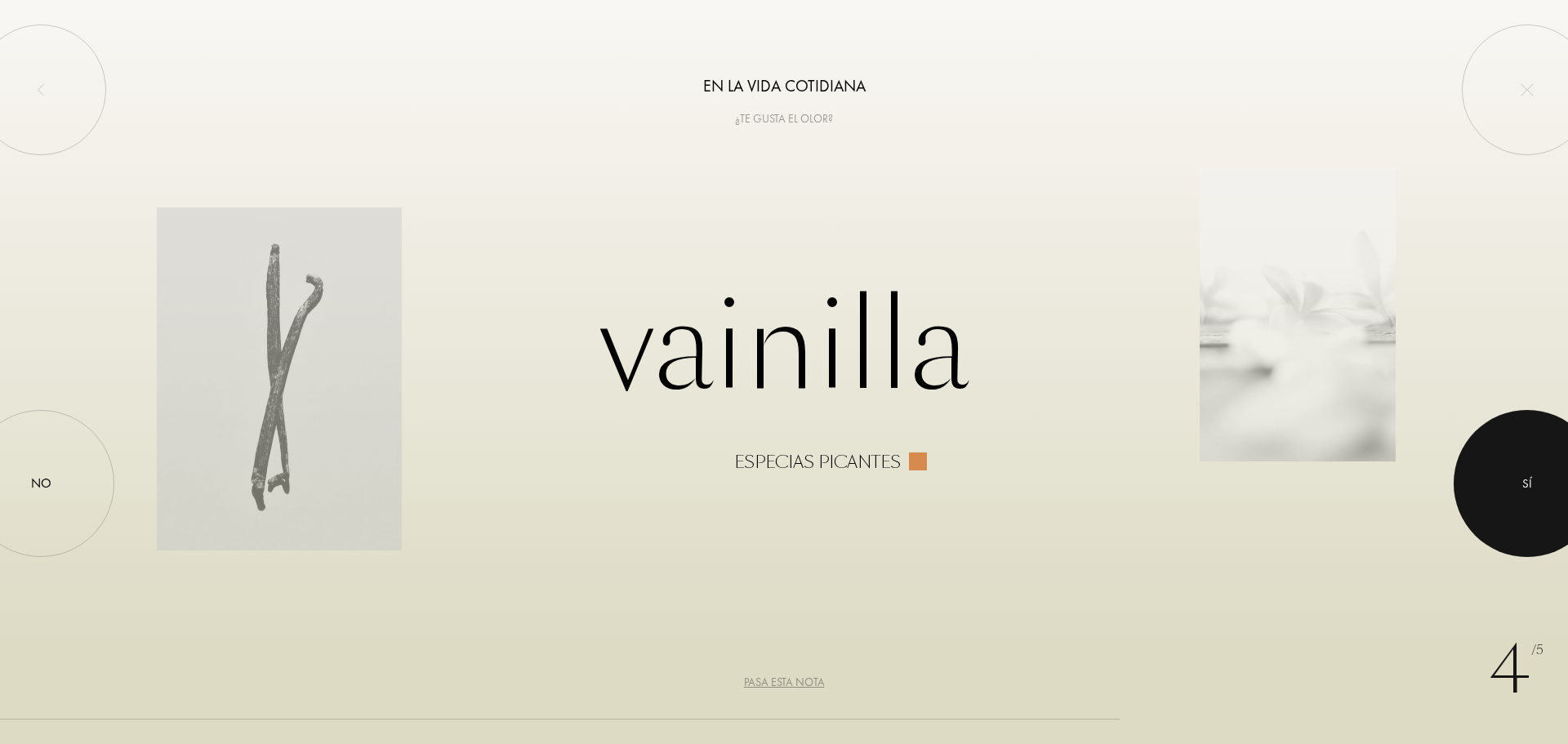
click at [1522, 493] on div at bounding box center [1527, 484] width 147 height 147
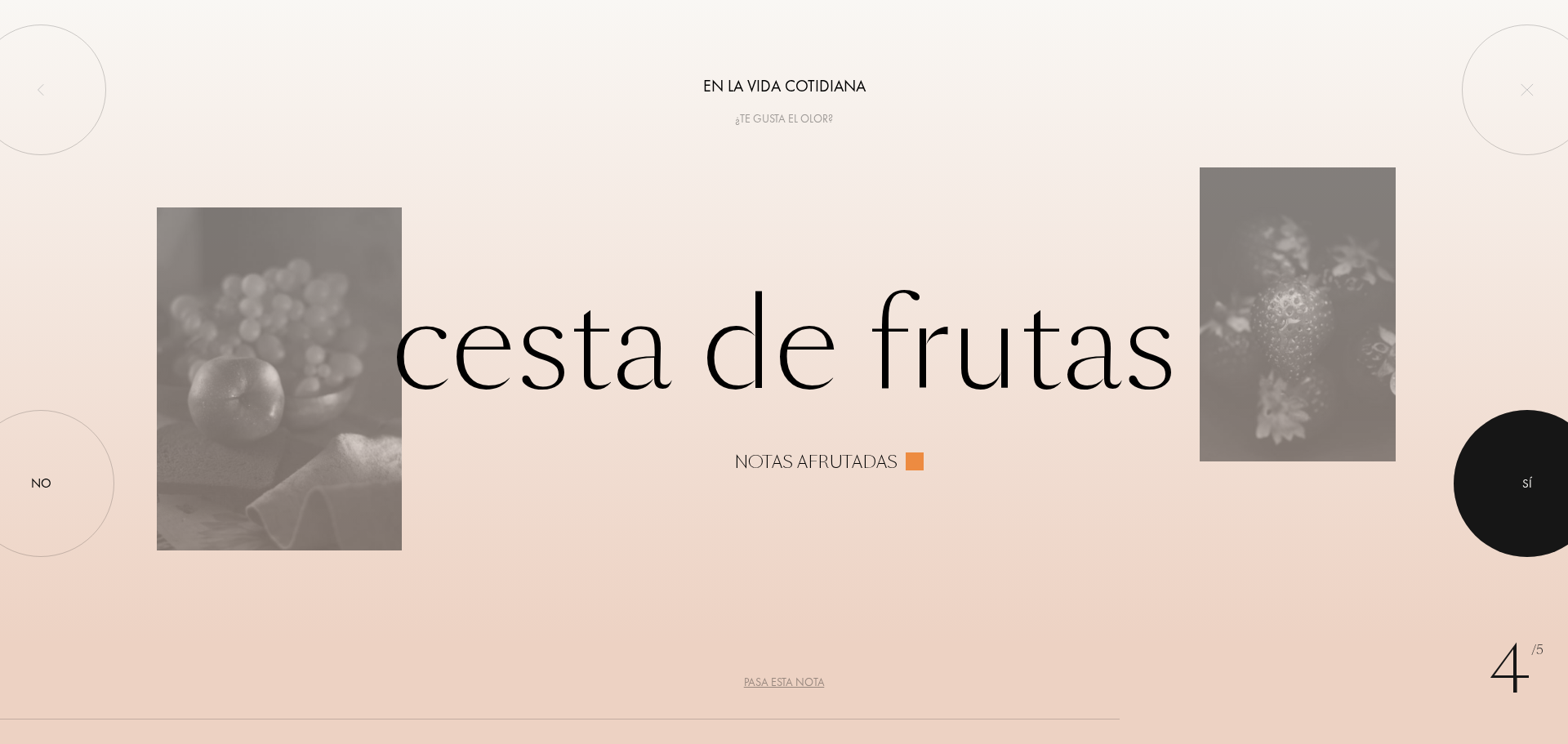
click at [1519, 486] on div at bounding box center [1527, 484] width 147 height 147
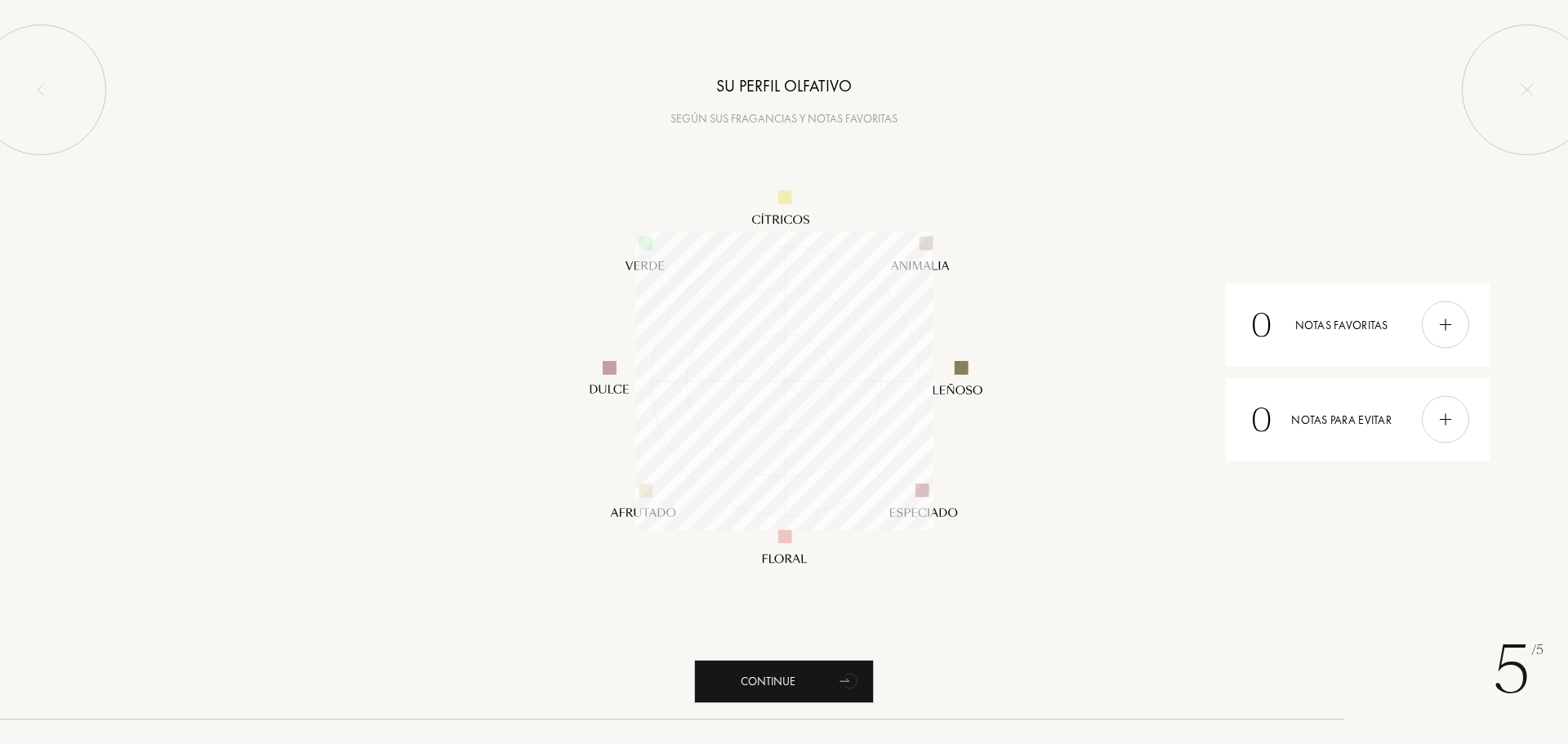
scroll to position [298, 298]
click at [785, 679] on div "Continue" at bounding box center [783, 681] width 180 height 43
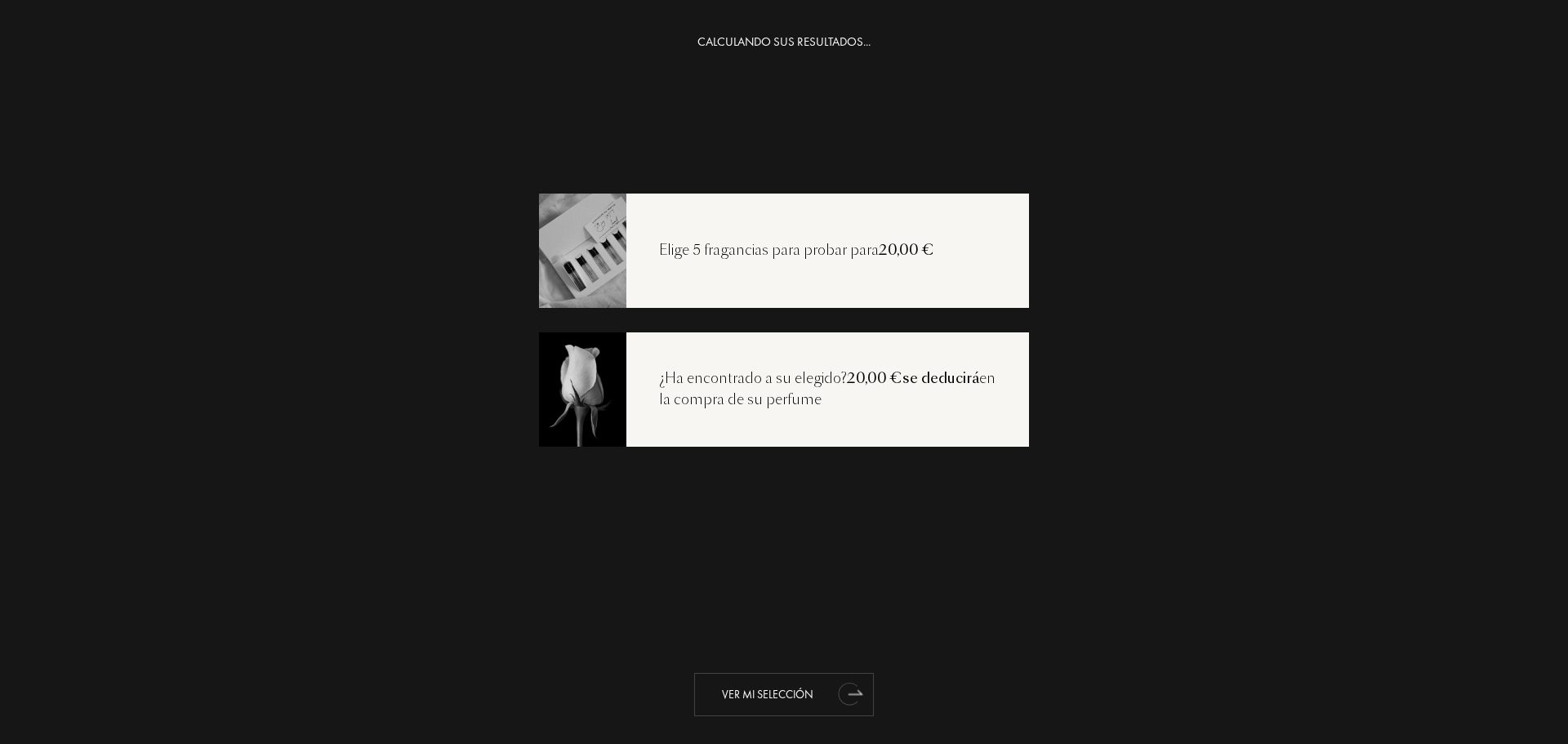
click at [779, 689] on div "Ver mi selección" at bounding box center [783, 695] width 180 height 43
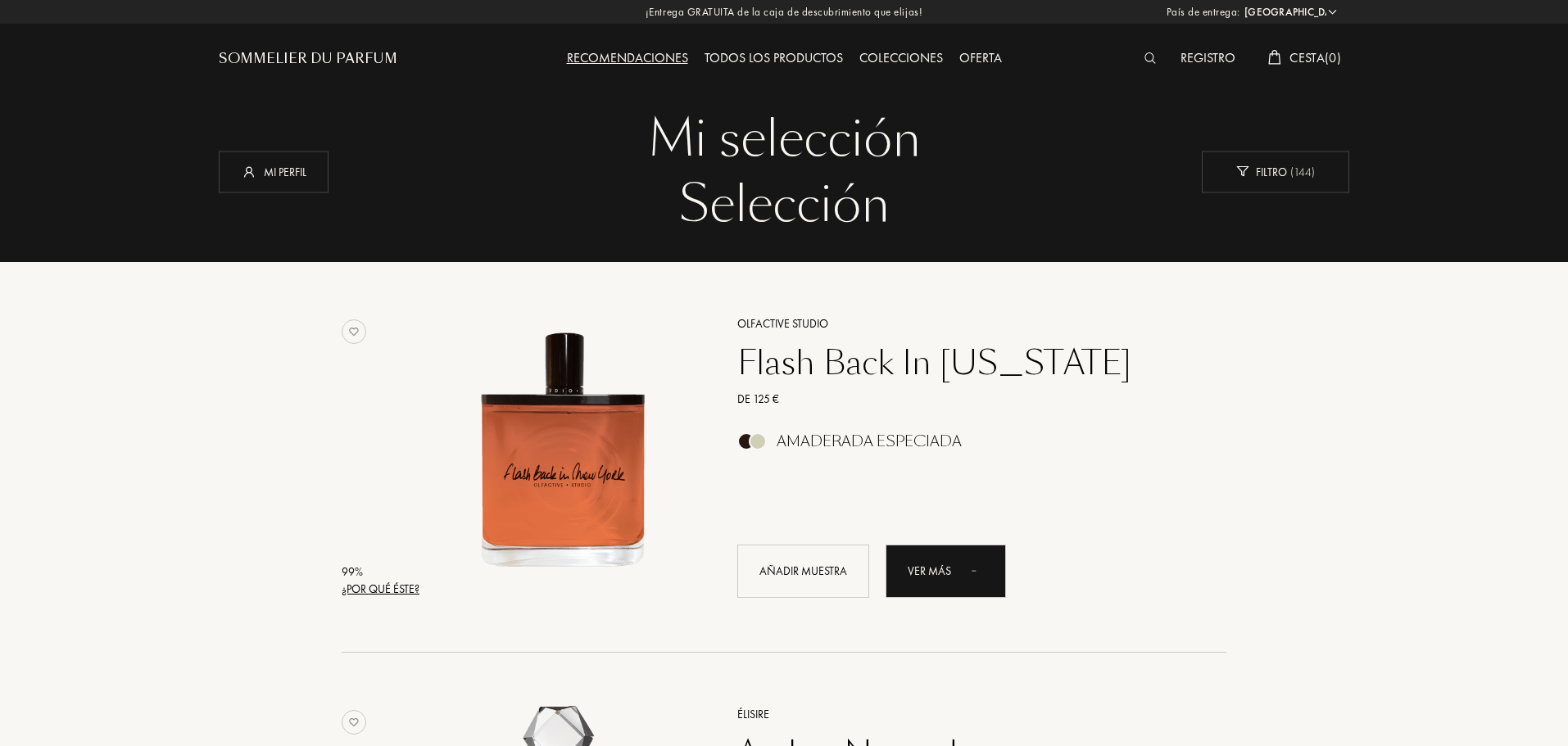
select select "ES"
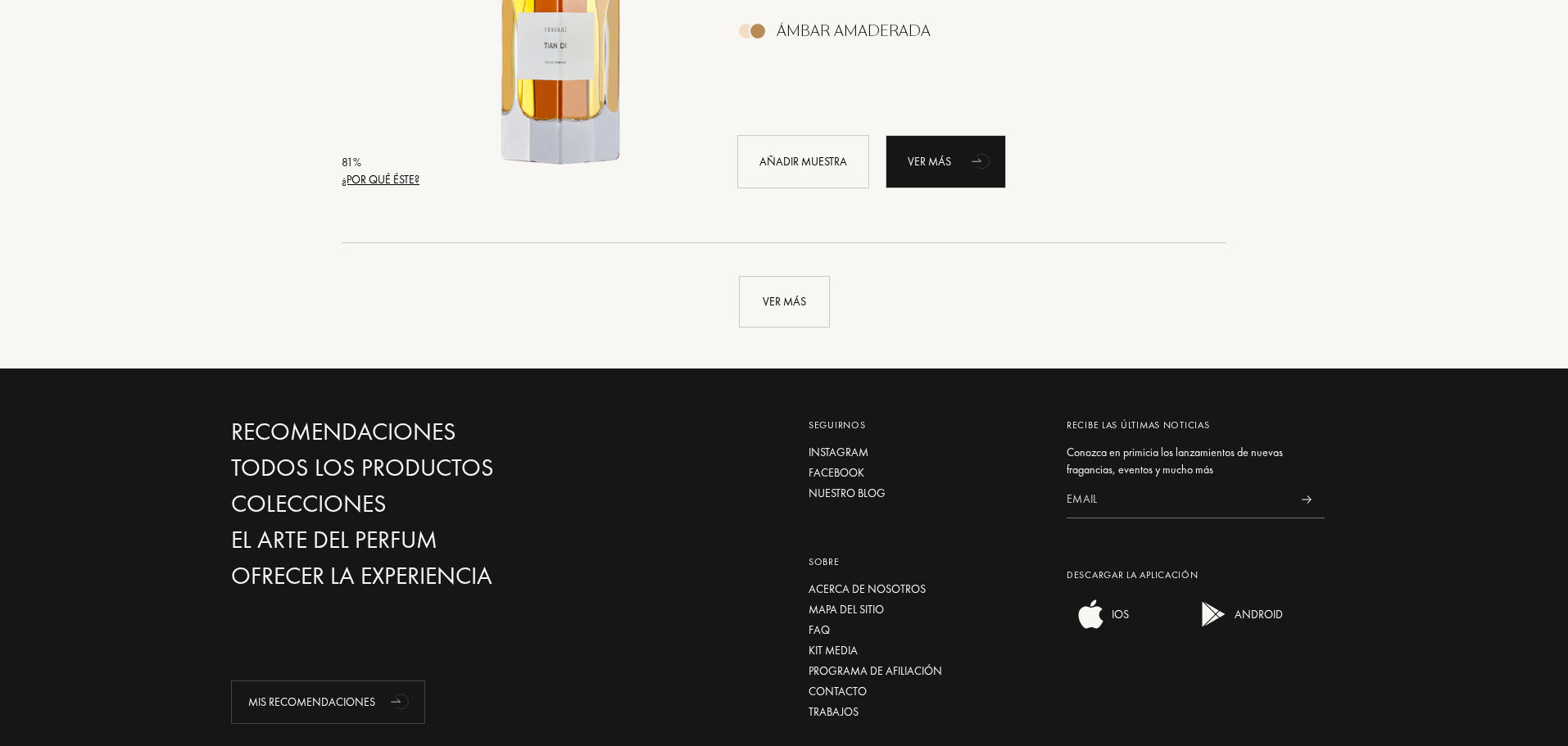
scroll to position [3931, 0]
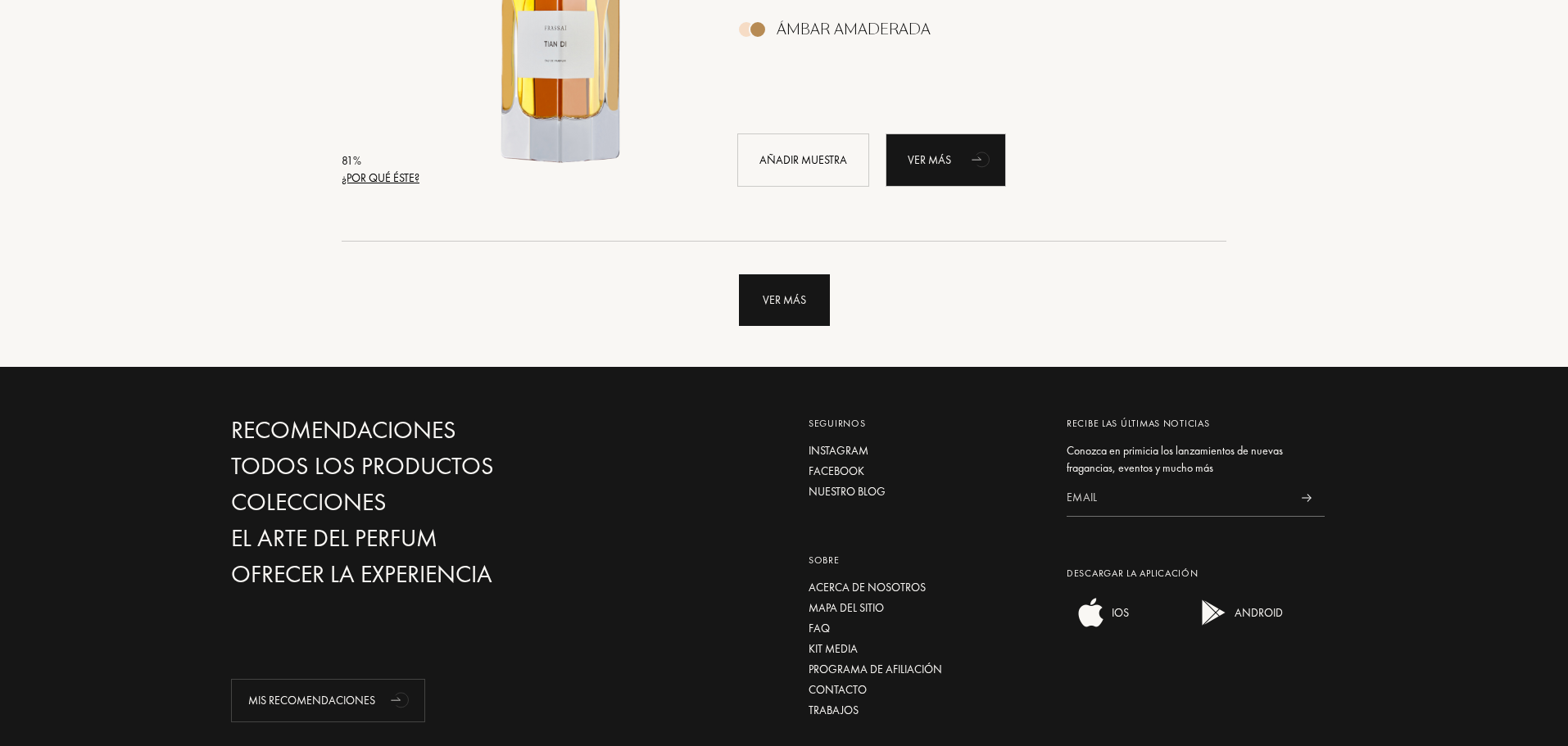
click at [777, 307] on div "Ver más" at bounding box center [784, 300] width 91 height 51
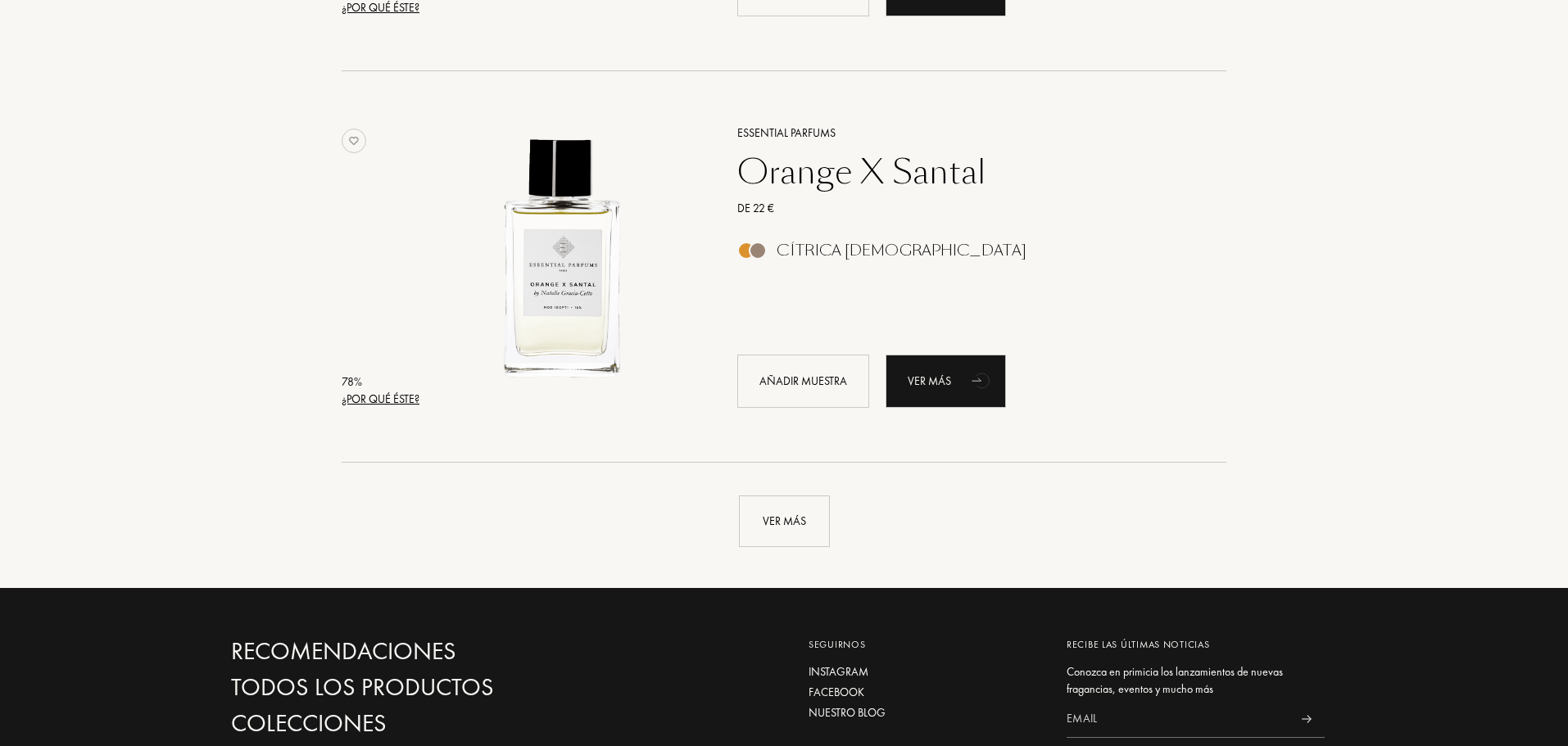
scroll to position [7616, 0]
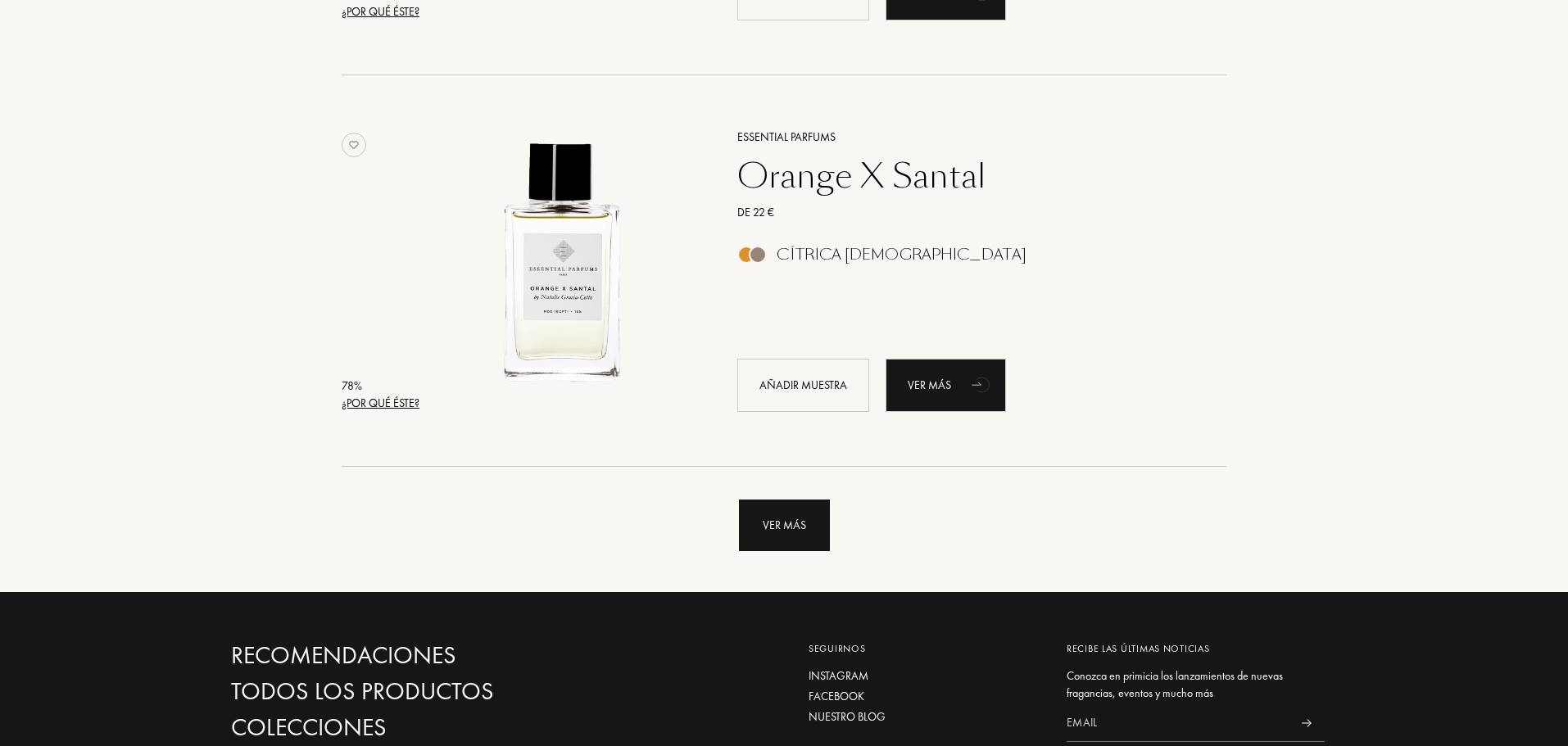
click at [783, 521] on div "Ver más" at bounding box center [784, 525] width 91 height 51
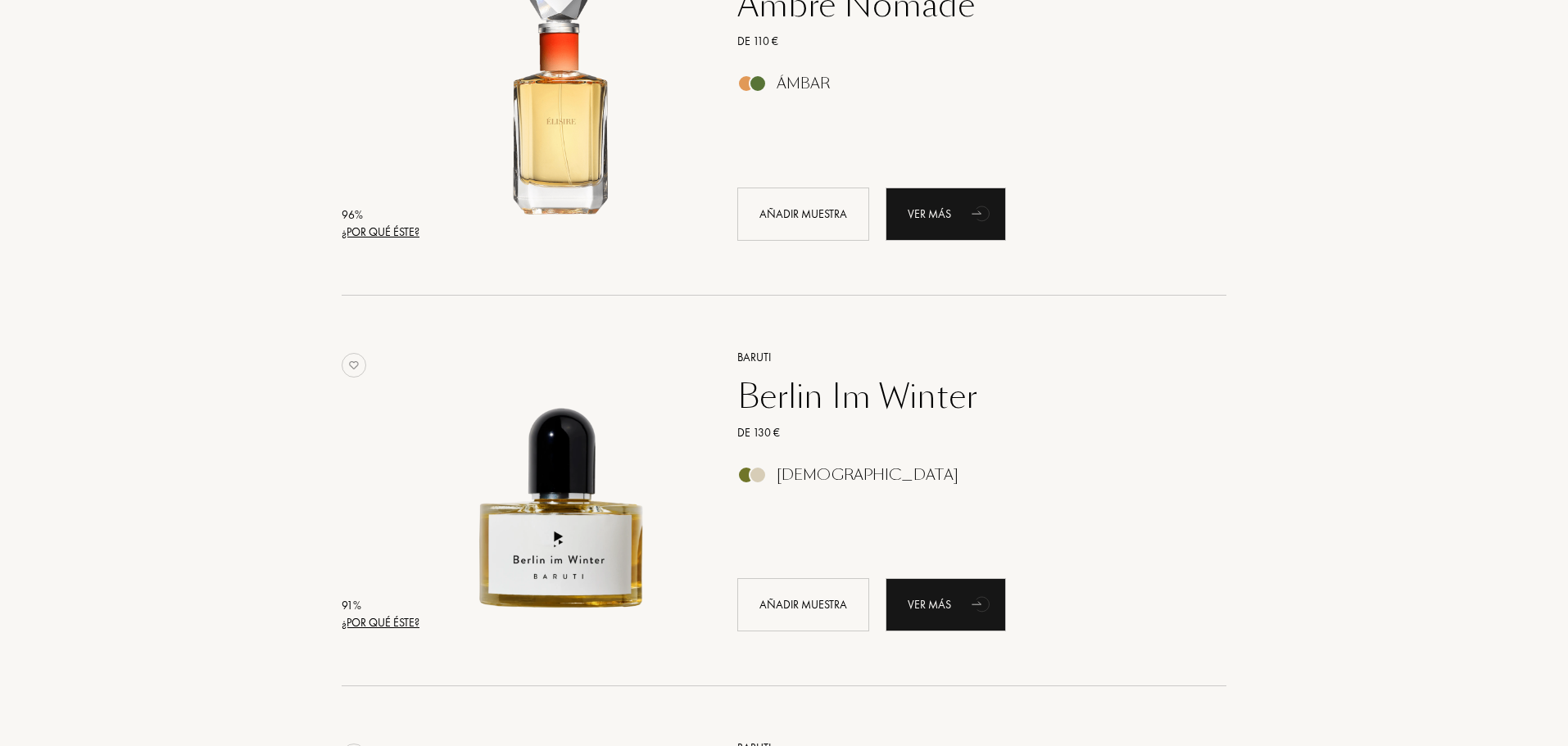
scroll to position [0, 0]
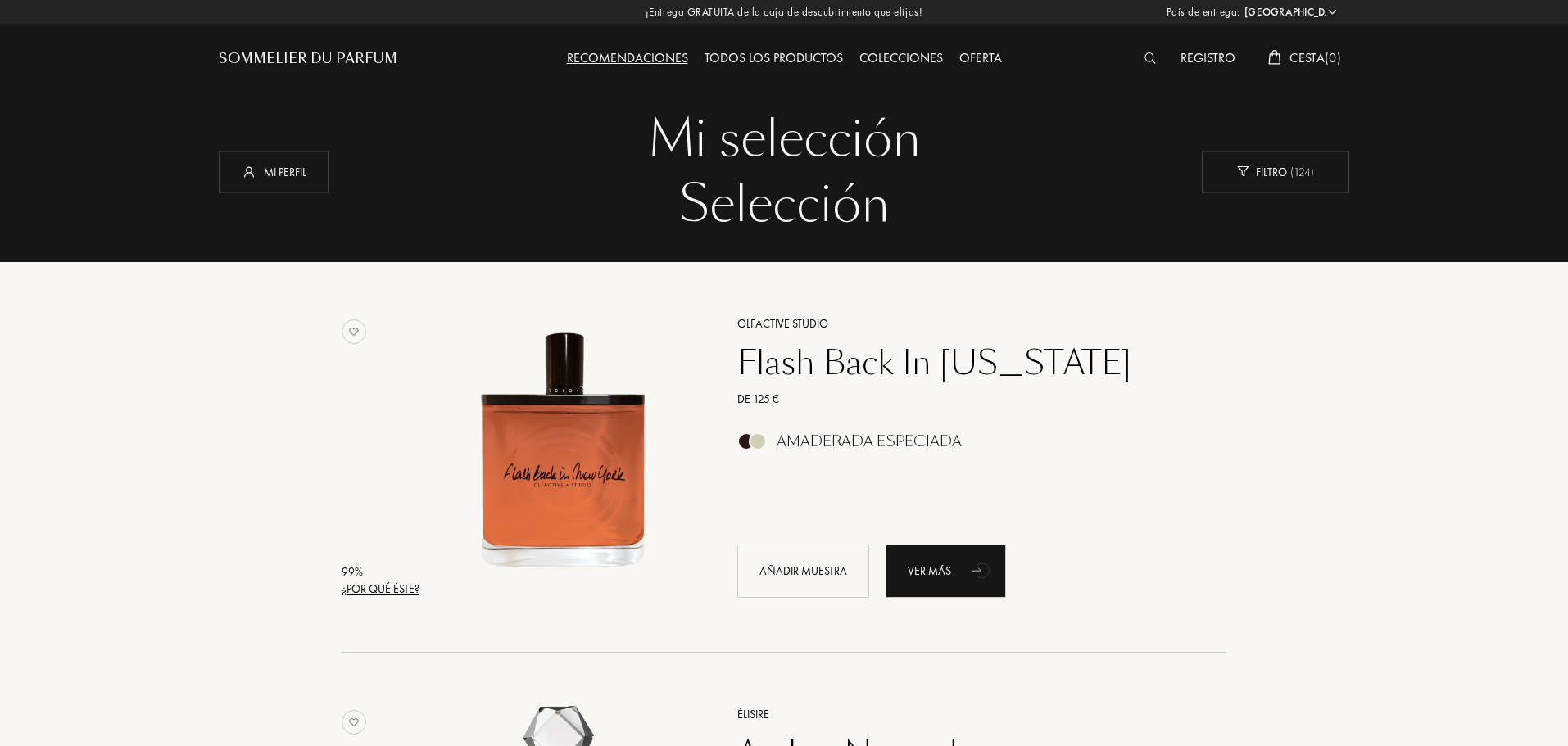
click at [797, 56] on div "Todos los productos" at bounding box center [773, 59] width 155 height 22
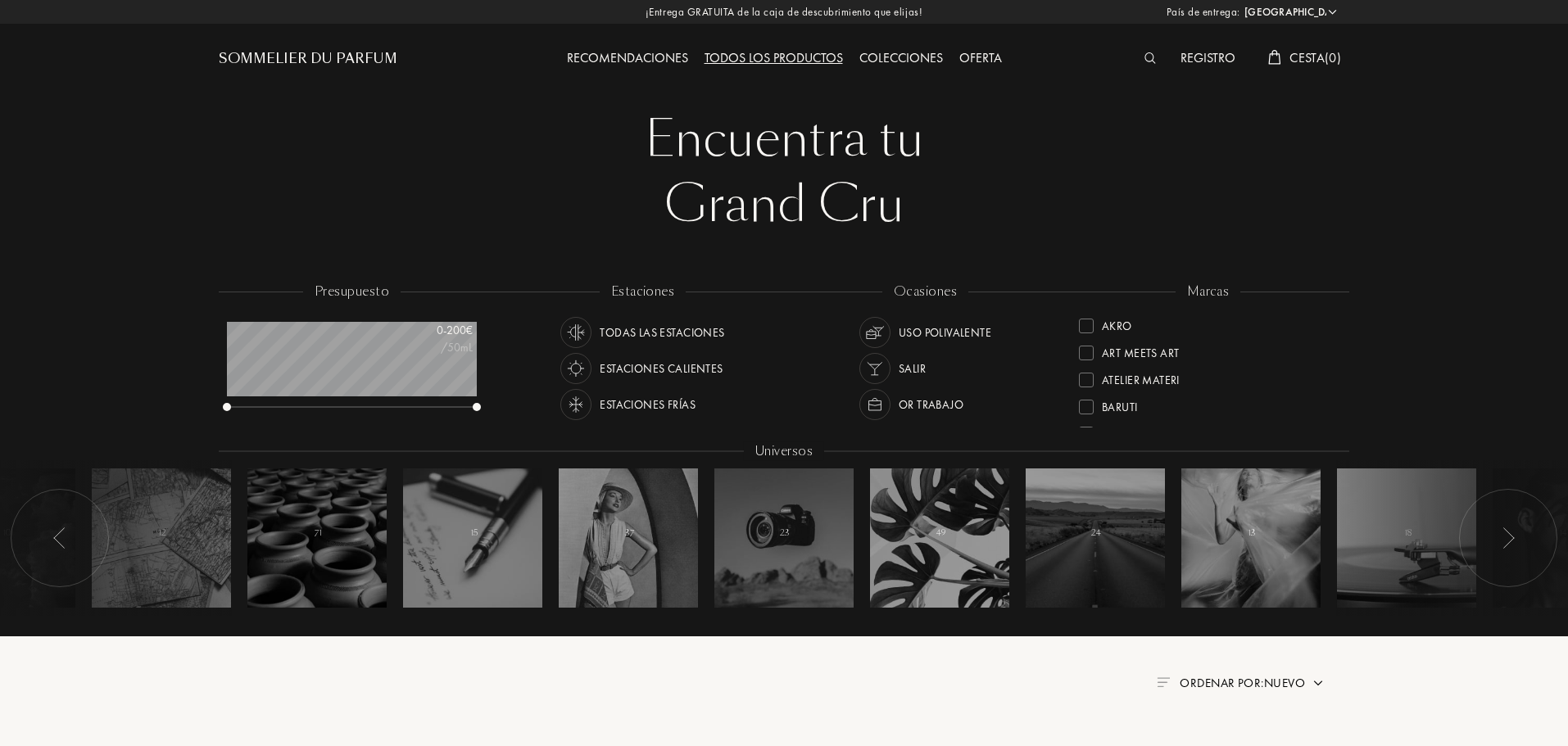
select select "ES"
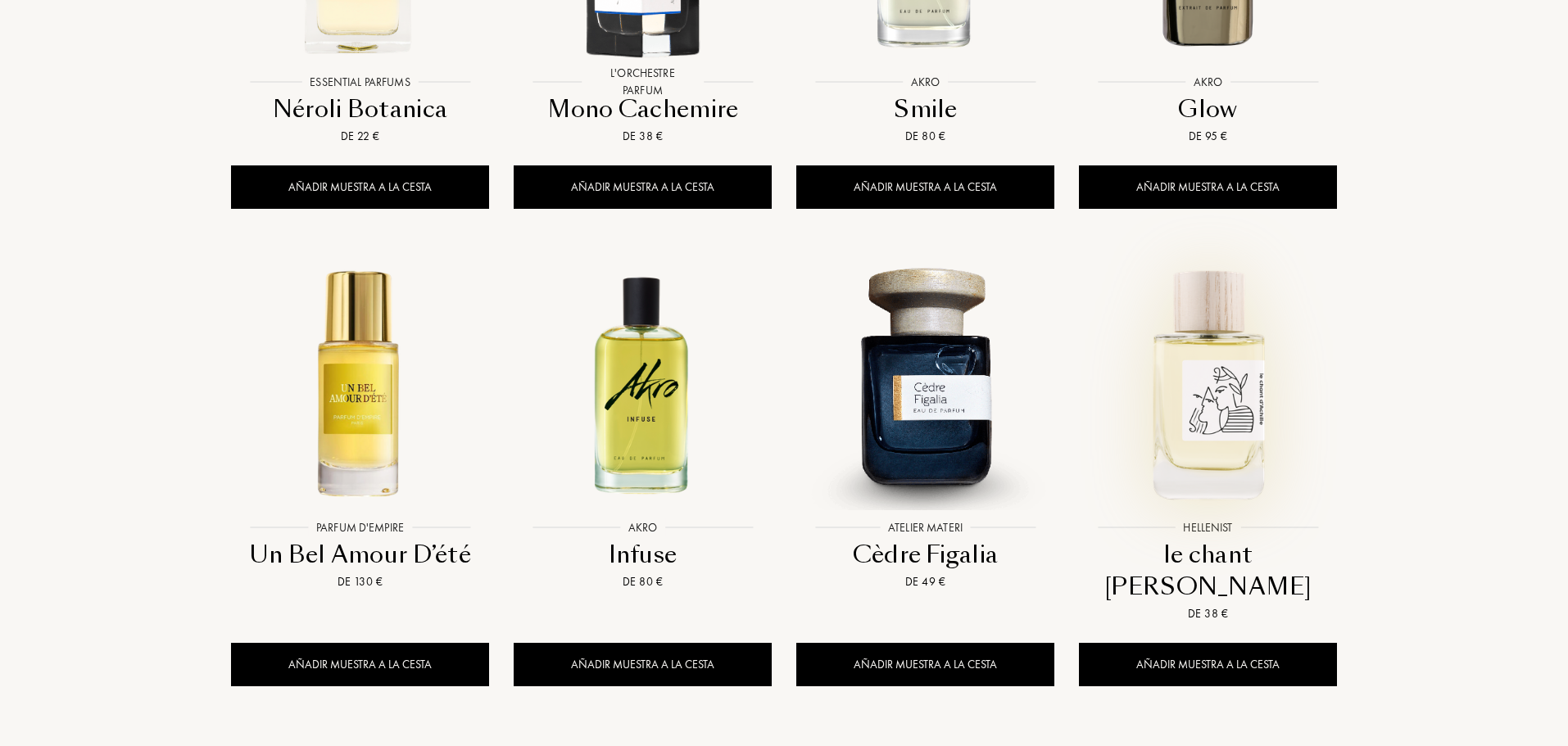
scroll to position [1474, 0]
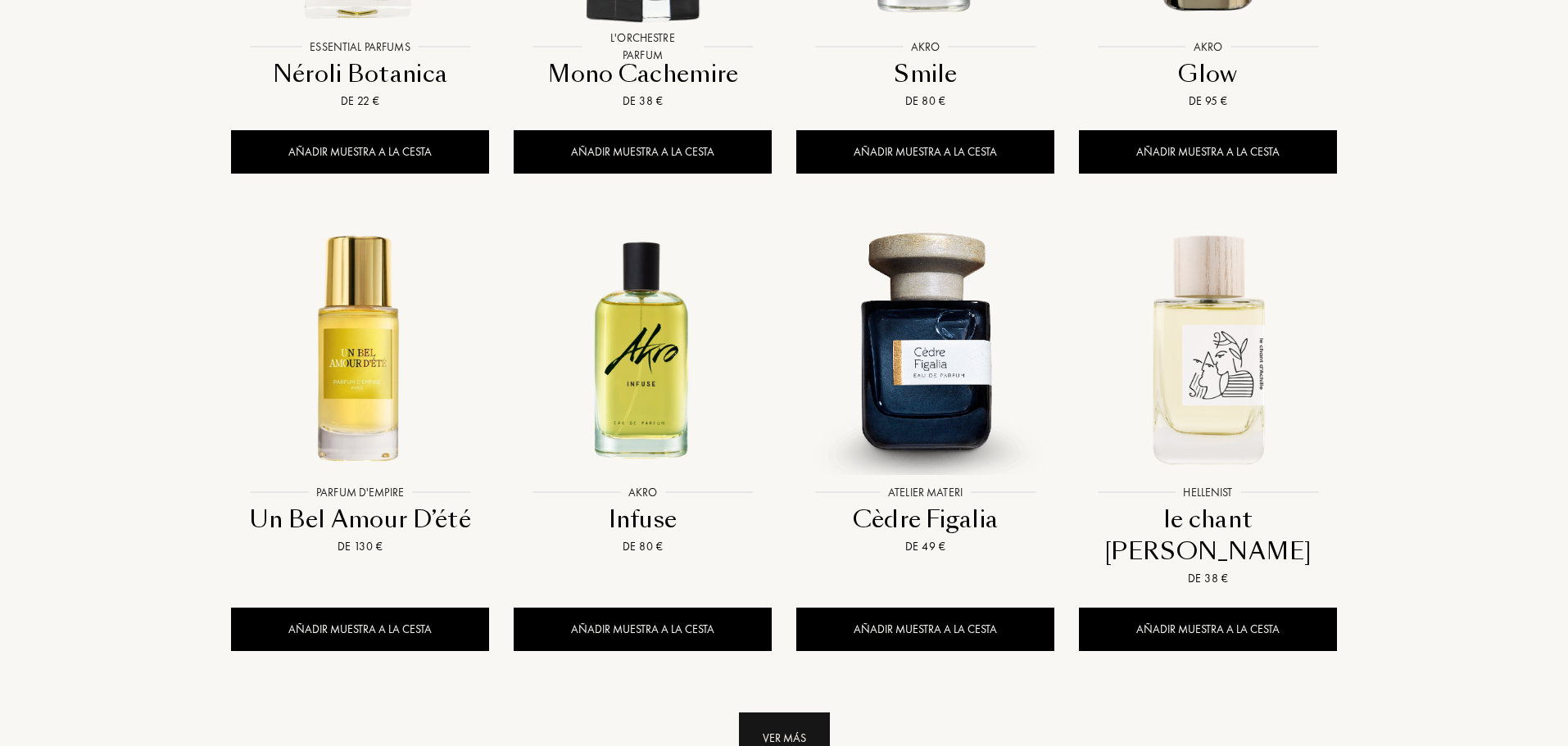
click at [764, 712] on div "Ver más" at bounding box center [784, 738] width 91 height 51
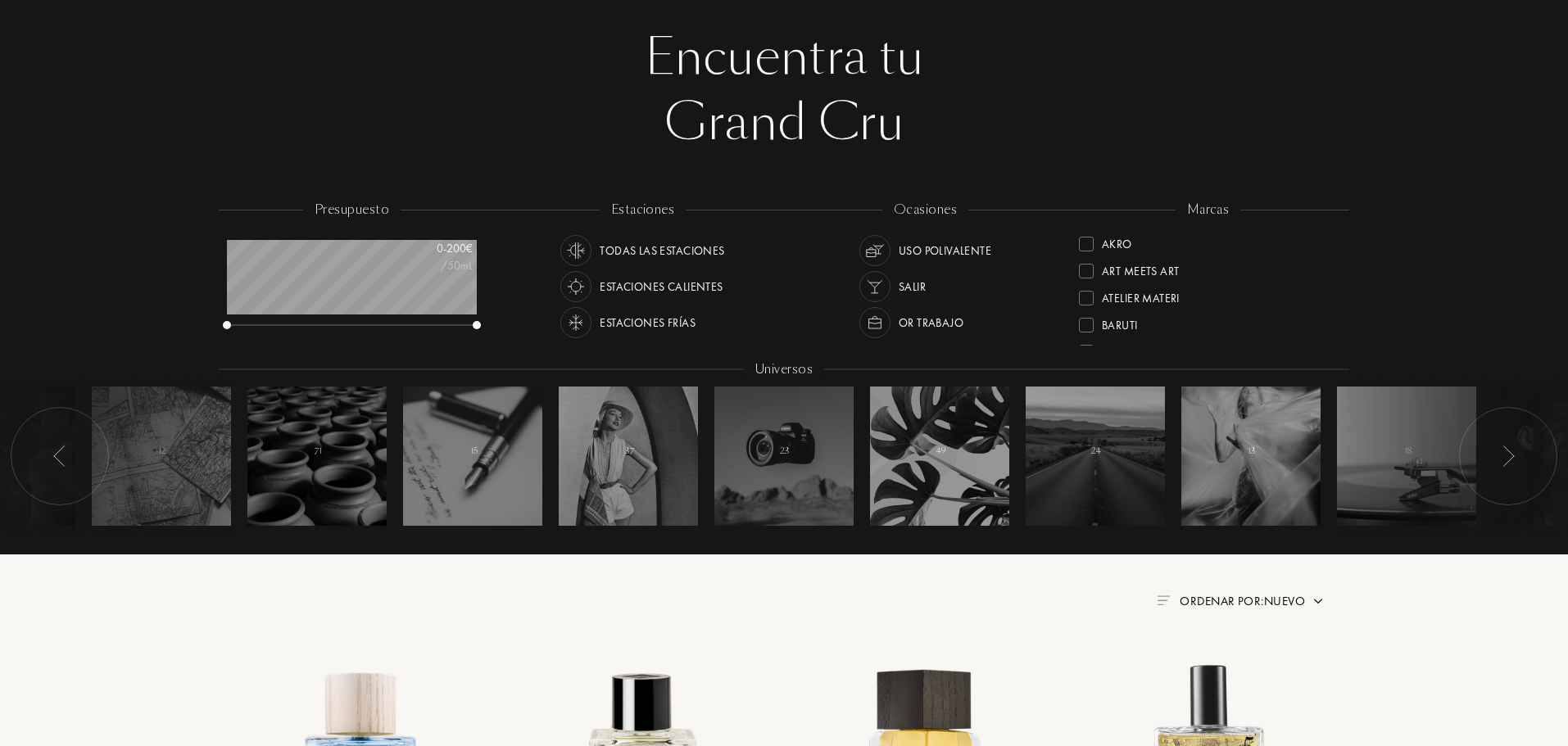
click at [1086, 327] on div at bounding box center [1085, 324] width 15 height 15
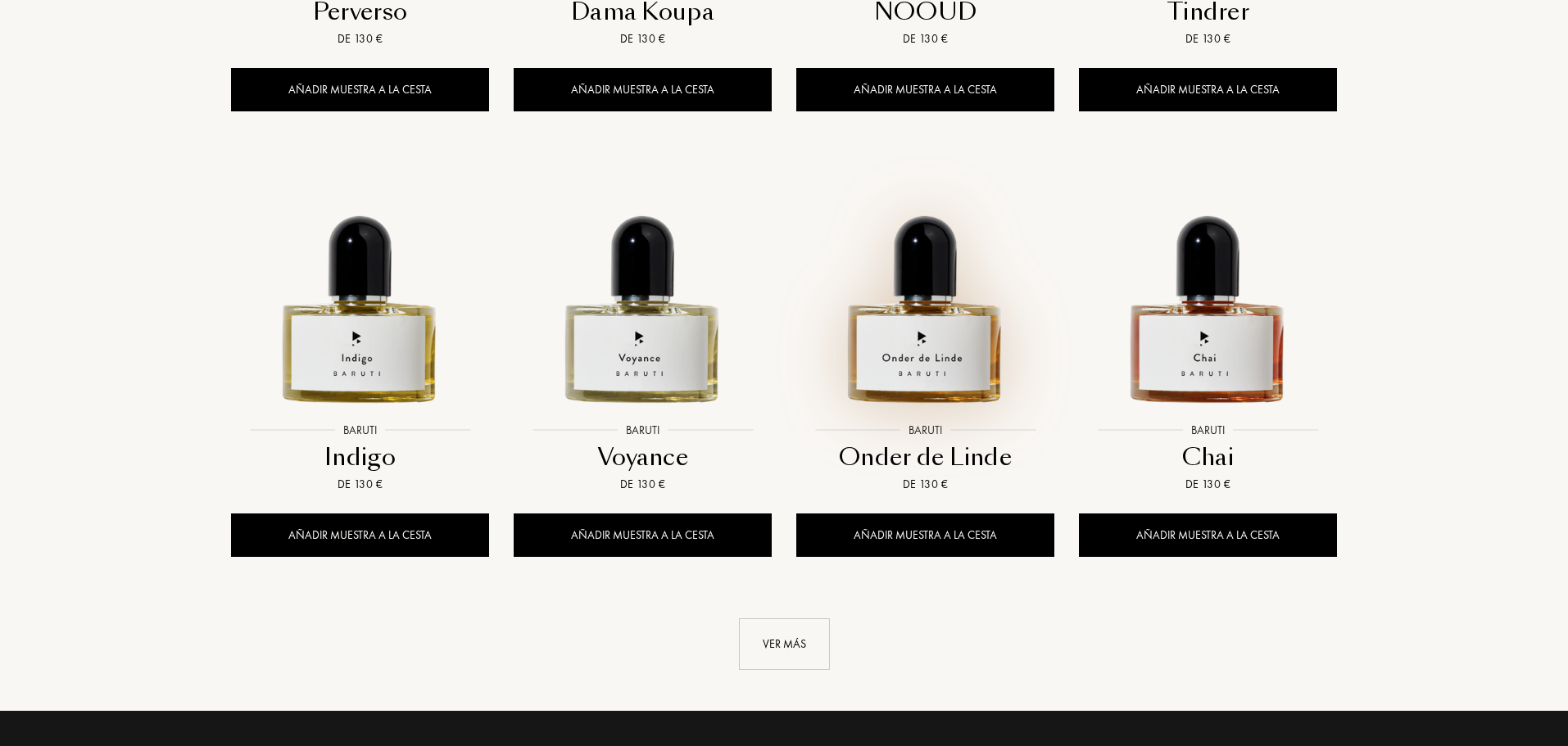
scroll to position [1146, 0]
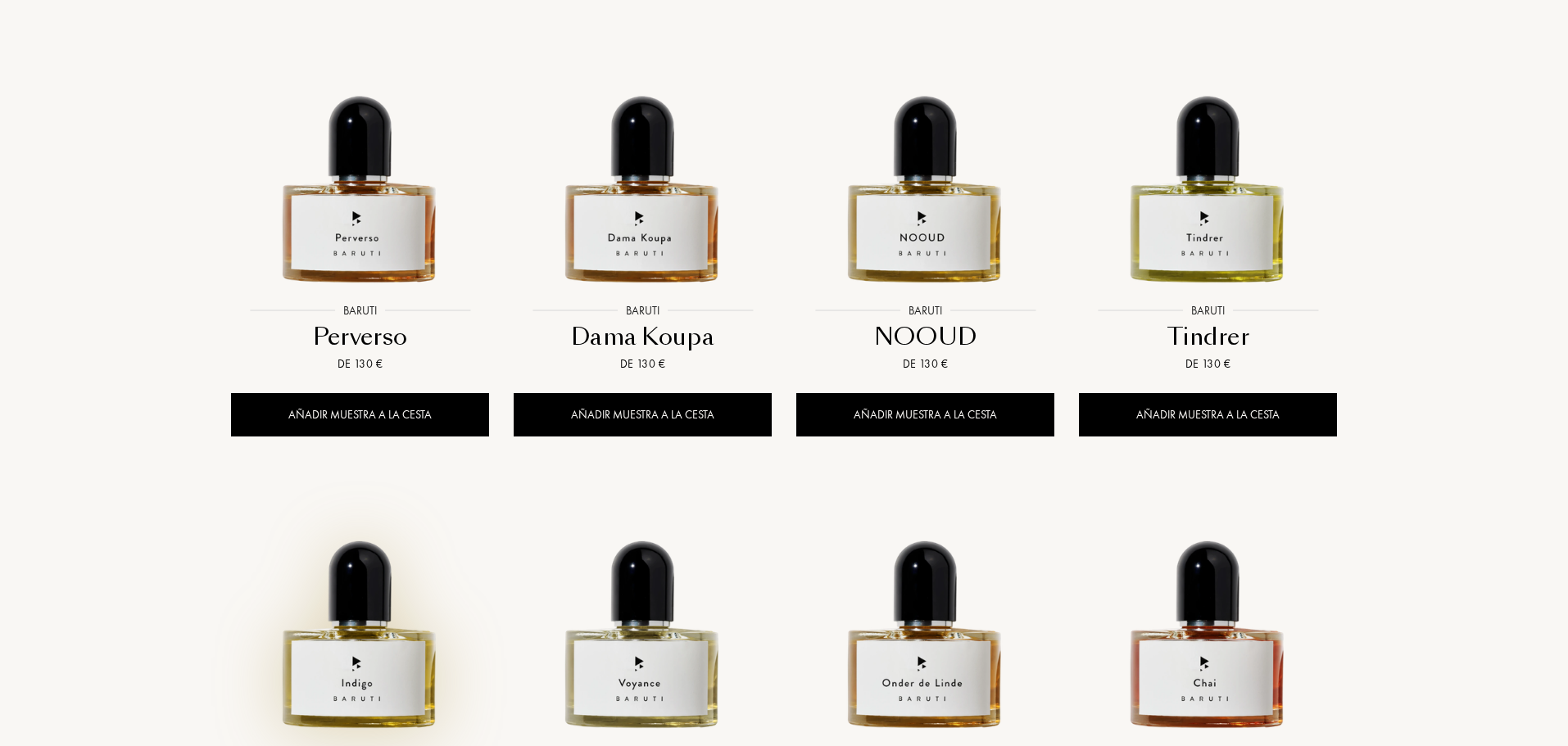
click at [364, 592] on img at bounding box center [360, 610] width 254 height 254
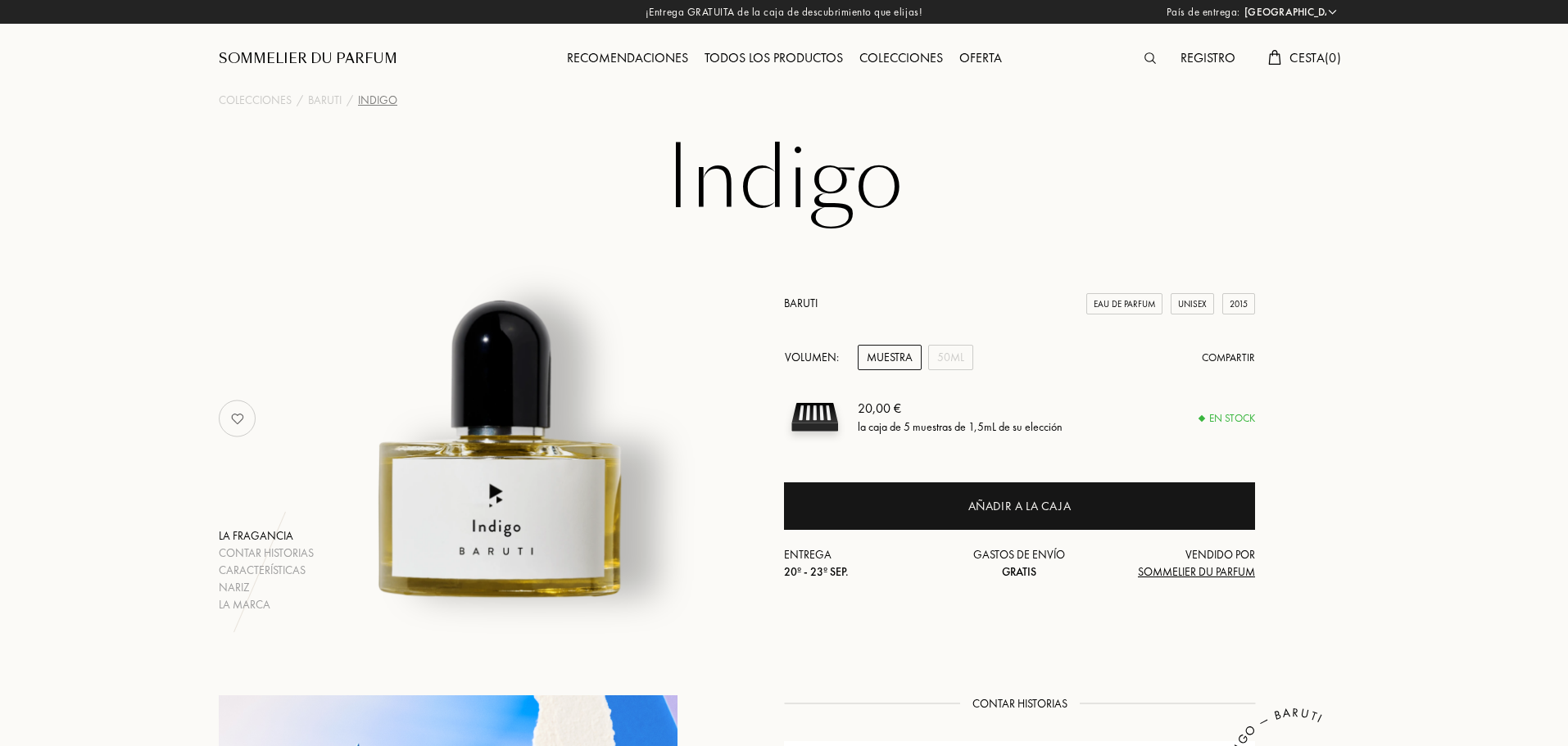
select select "ES"
click at [943, 360] on div "50mL" at bounding box center [951, 358] width 45 height 26
click at [240, 603] on div "La marca" at bounding box center [266, 604] width 95 height 17
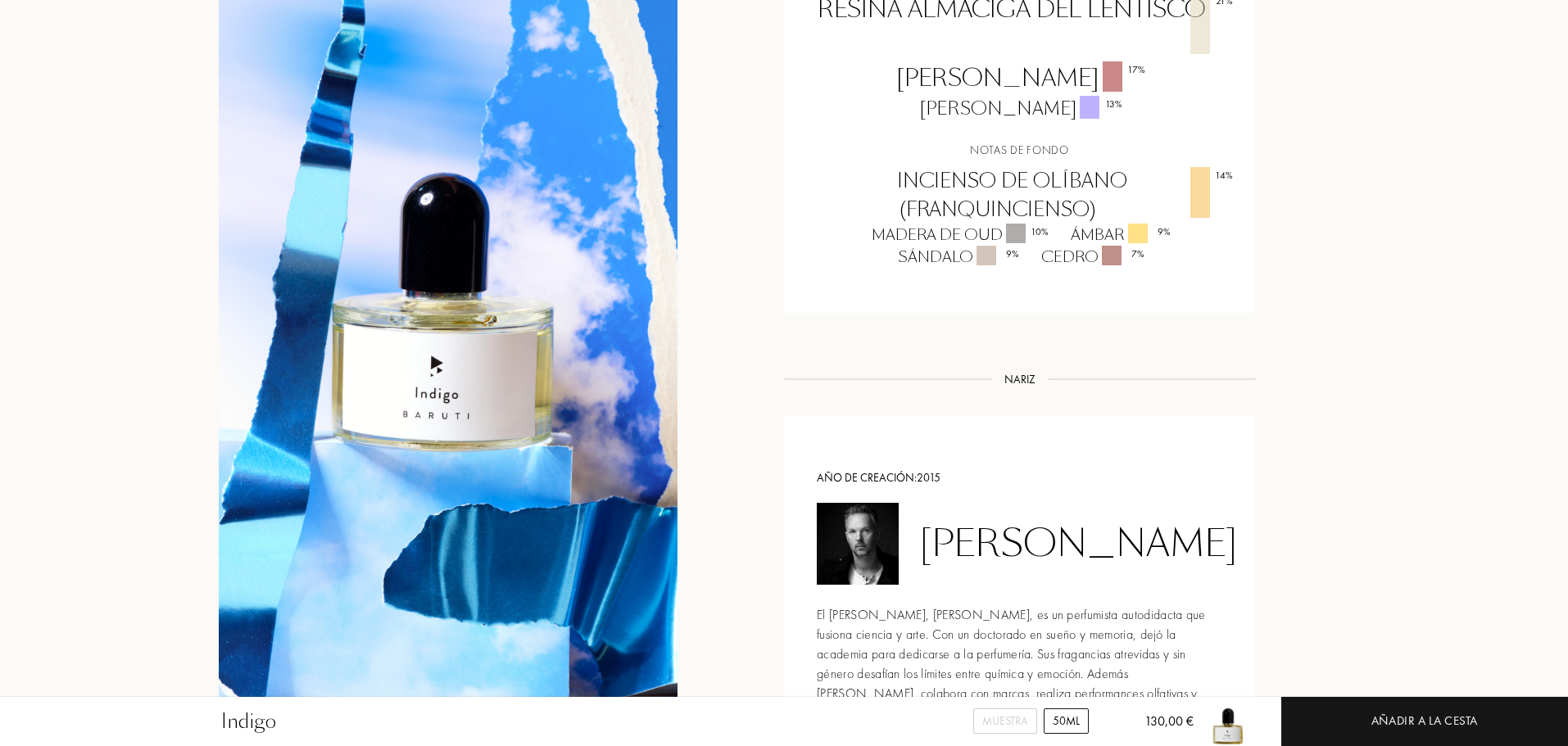
scroll to position [1258, 0]
